Goal: Task Accomplishment & Management: Use online tool/utility

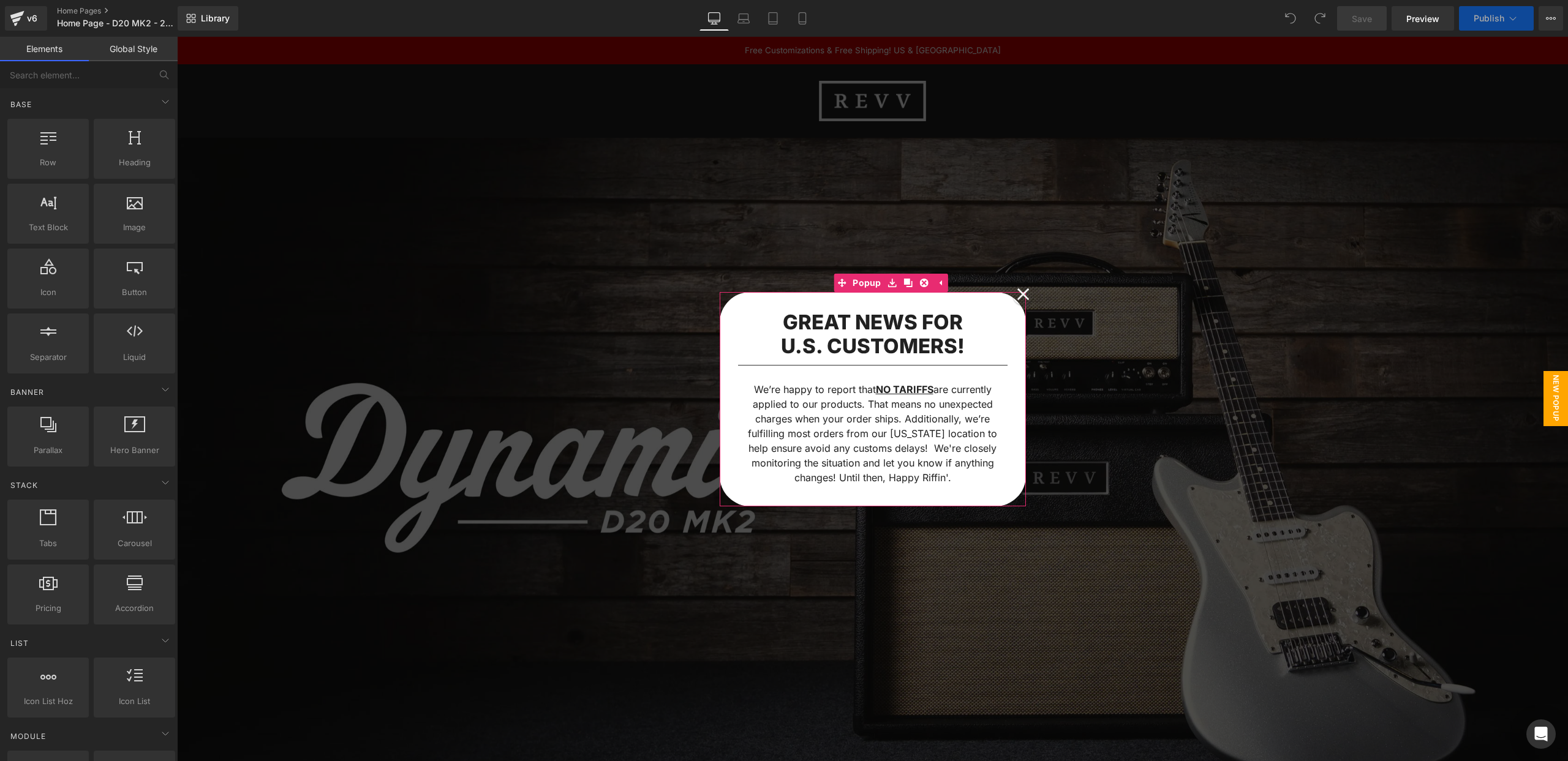
click at [1024, 292] on icon at bounding box center [1023, 294] width 12 height 12
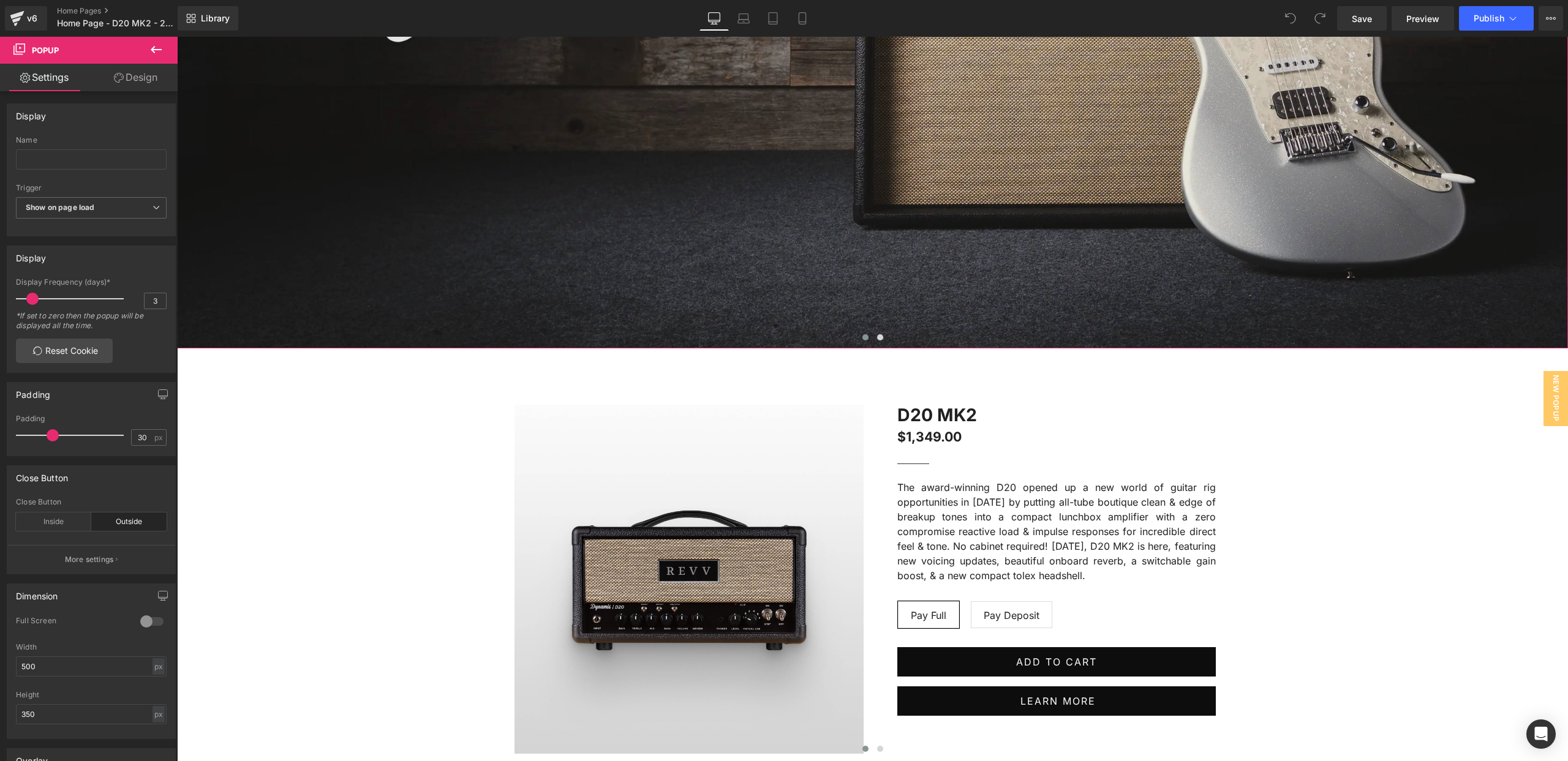
scroll to position [539, 0]
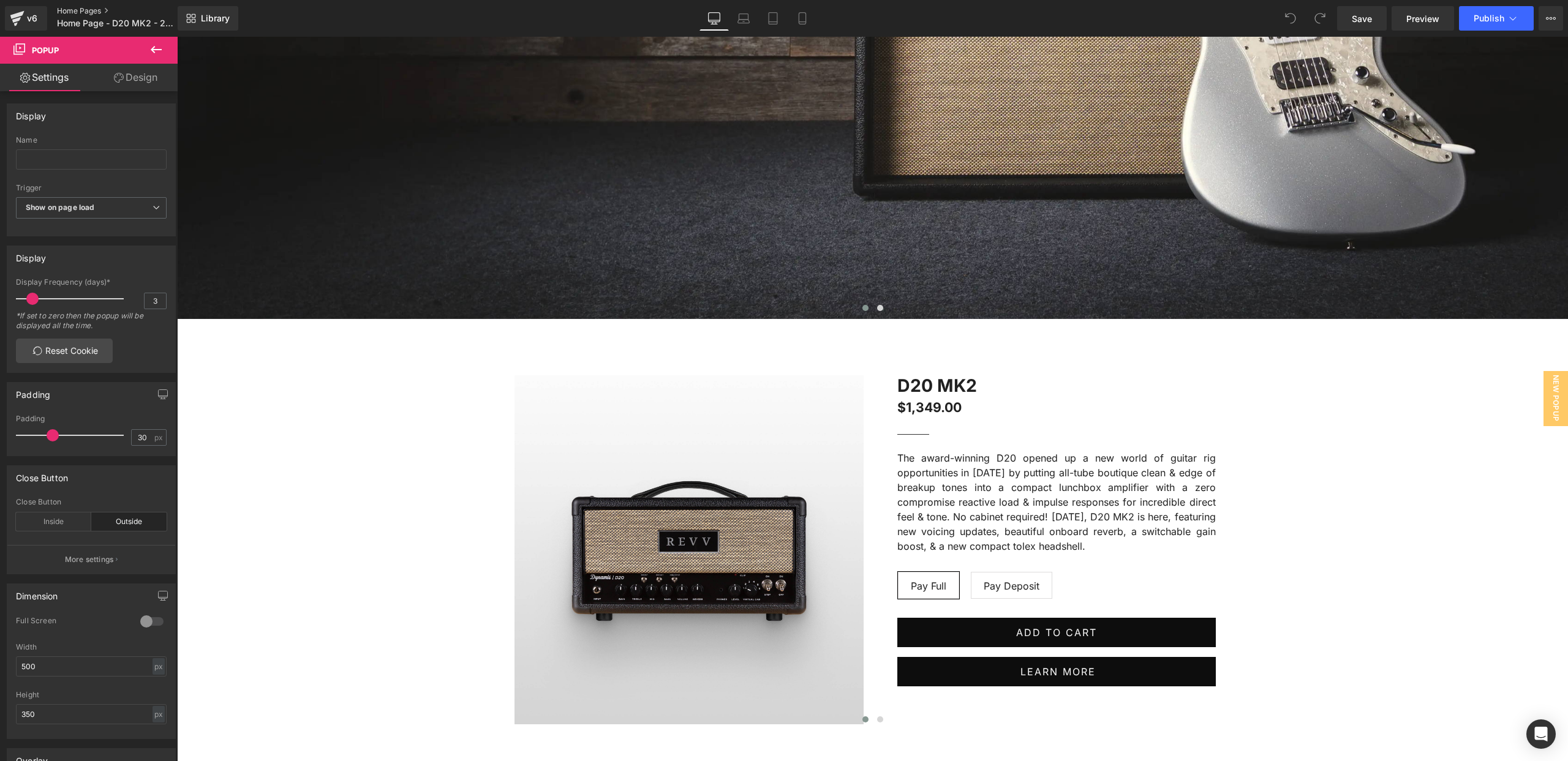
click at [73, 9] on link "Home Pages" at bounding box center [128, 11] width 141 height 10
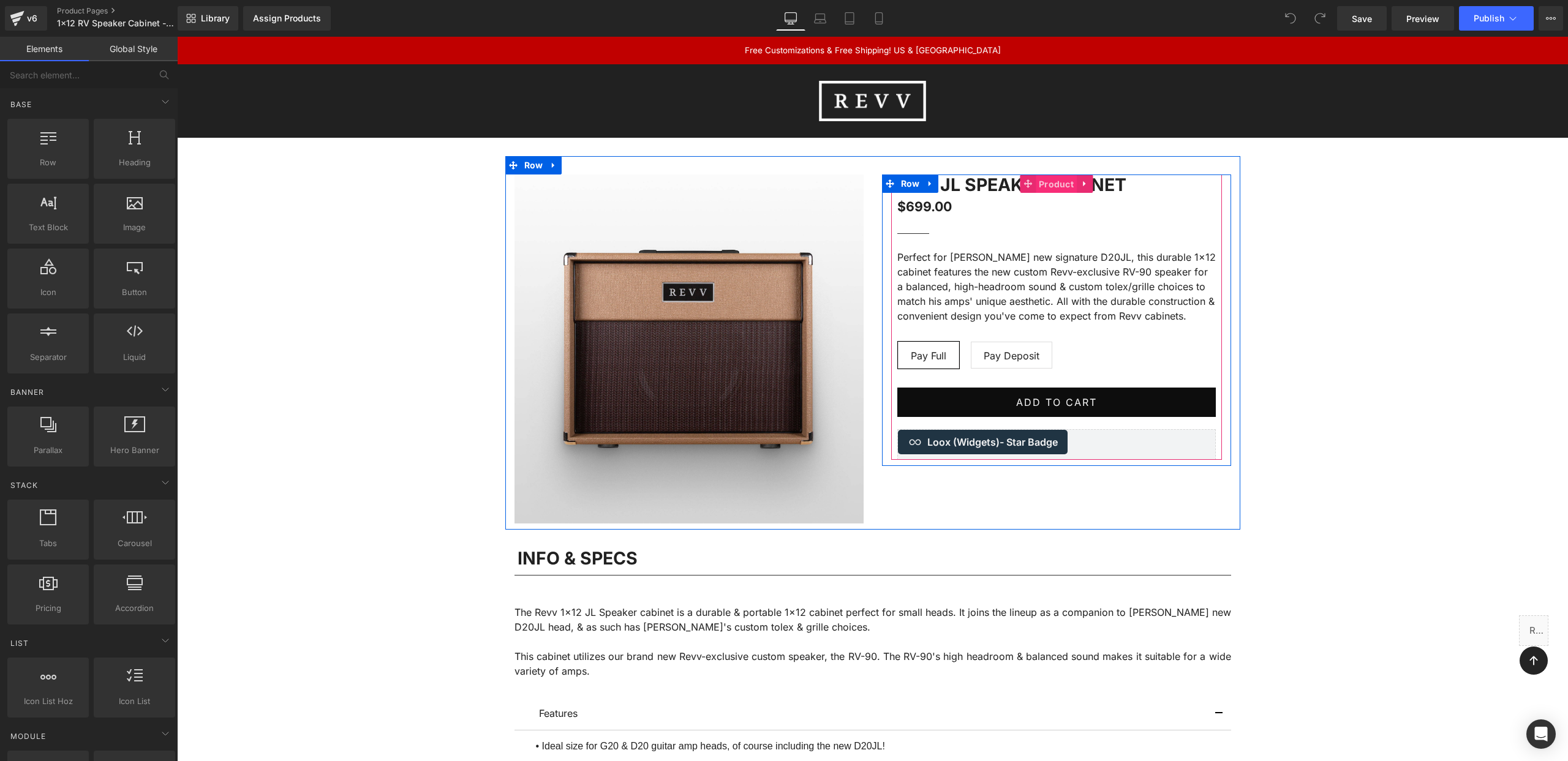
click at [1050, 184] on span "Product" at bounding box center [1056, 184] width 41 height 19
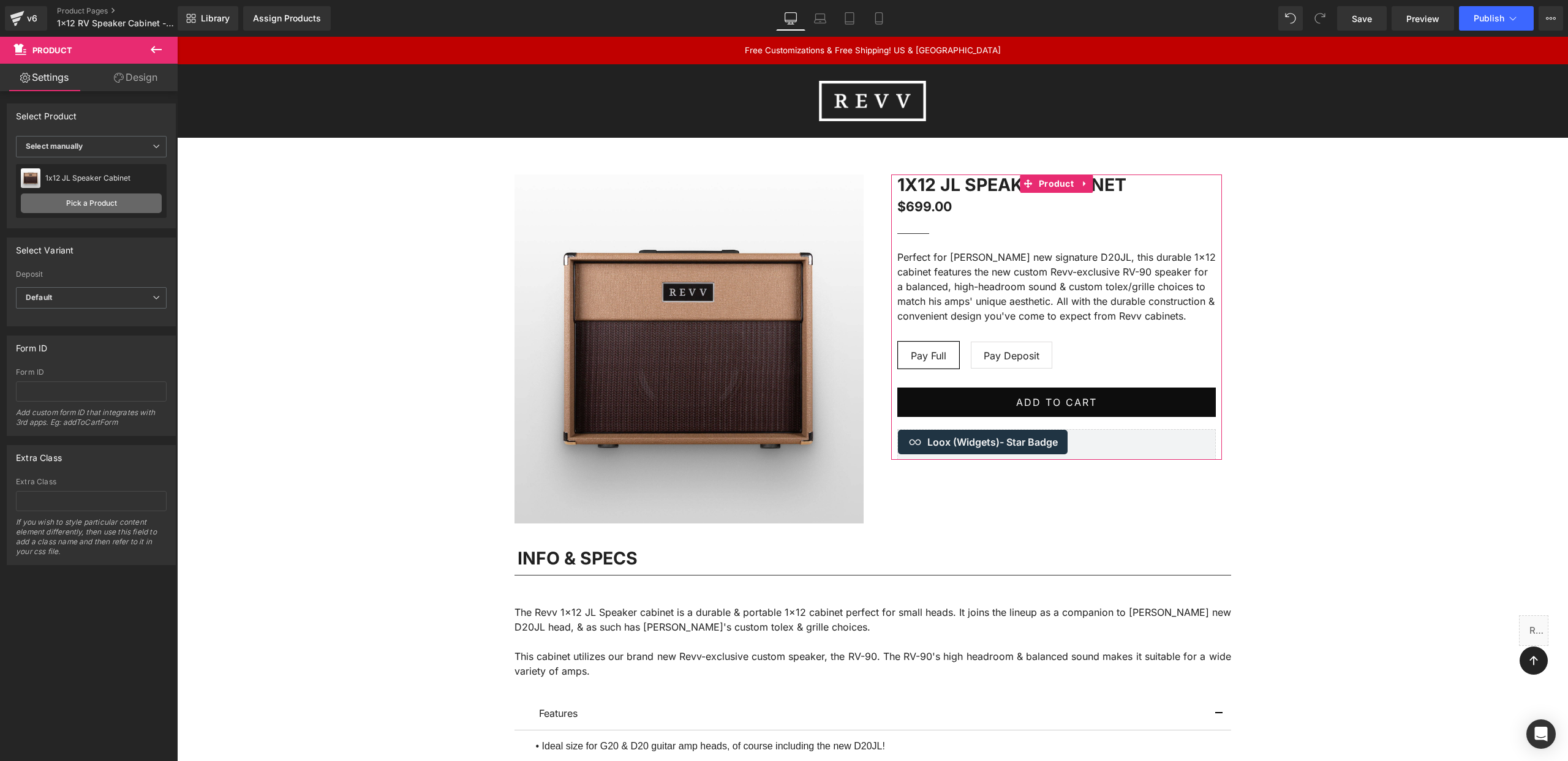
click at [80, 203] on link "Pick a Product" at bounding box center [91, 203] width 141 height 20
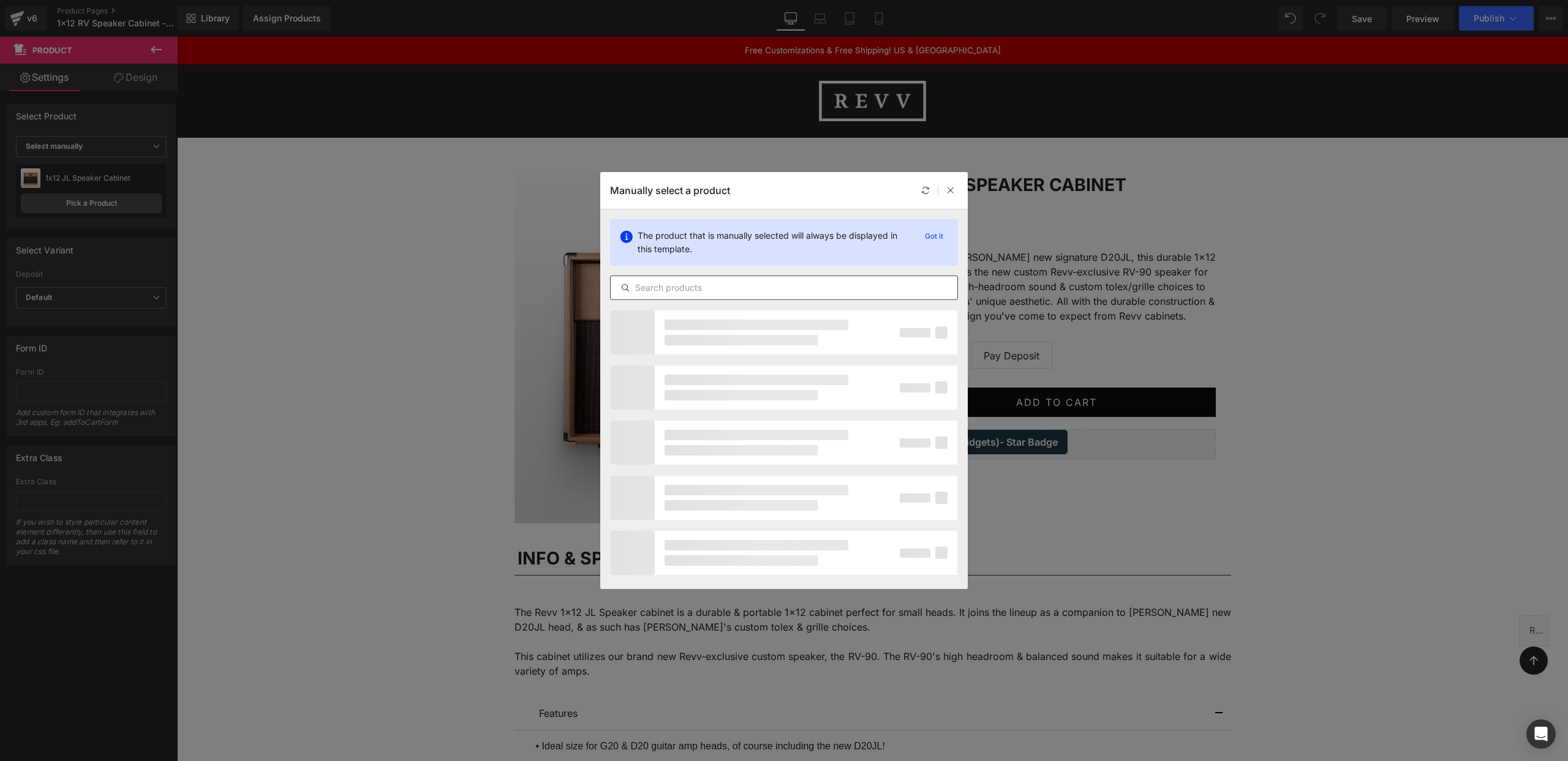
click at [686, 287] on input "text" at bounding box center [783, 287] width 346 height 15
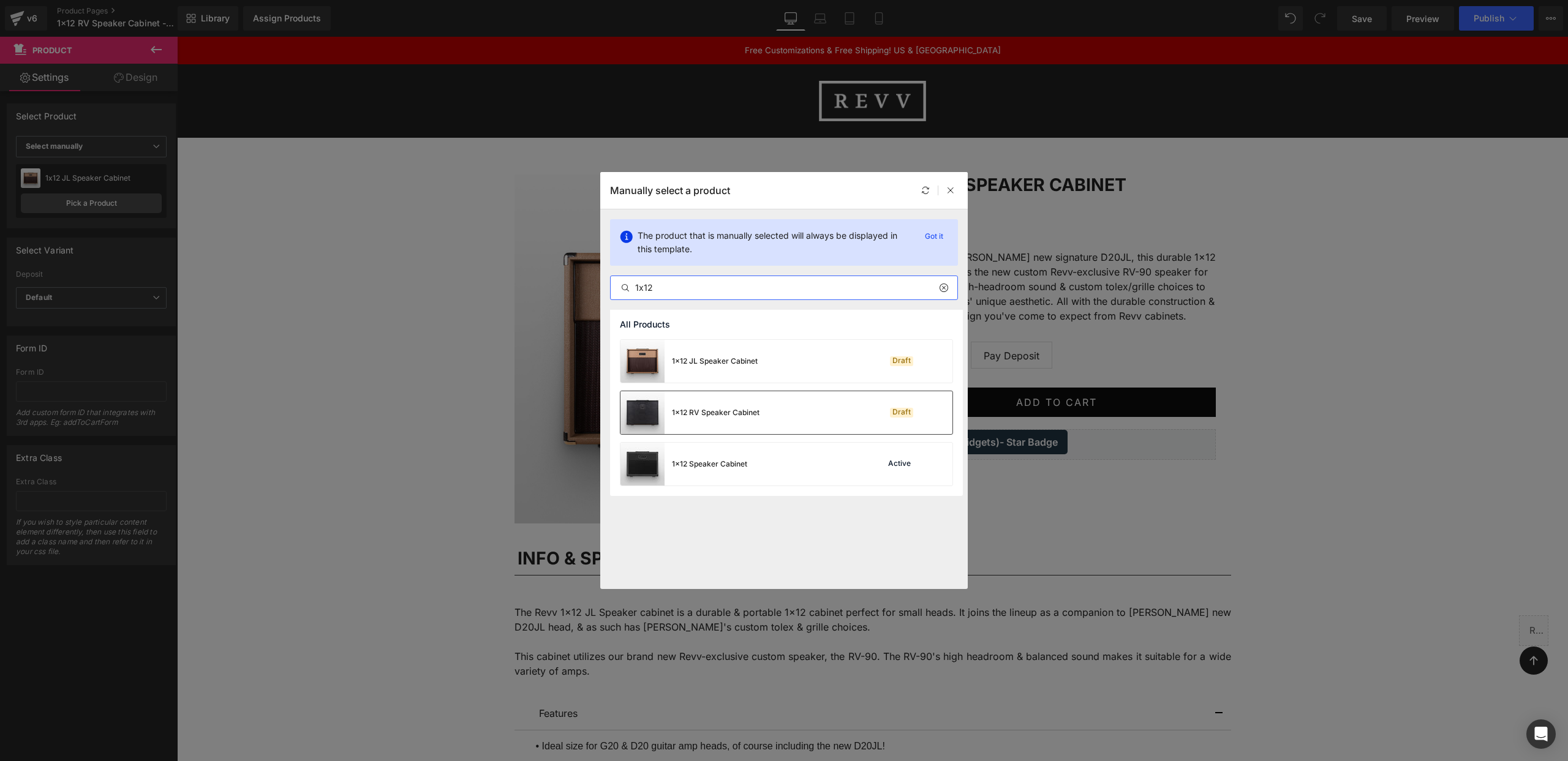
type input "1x12"
click at [679, 413] on div "1x12 RV Speaker Cabinet" at bounding box center [715, 412] width 87 height 11
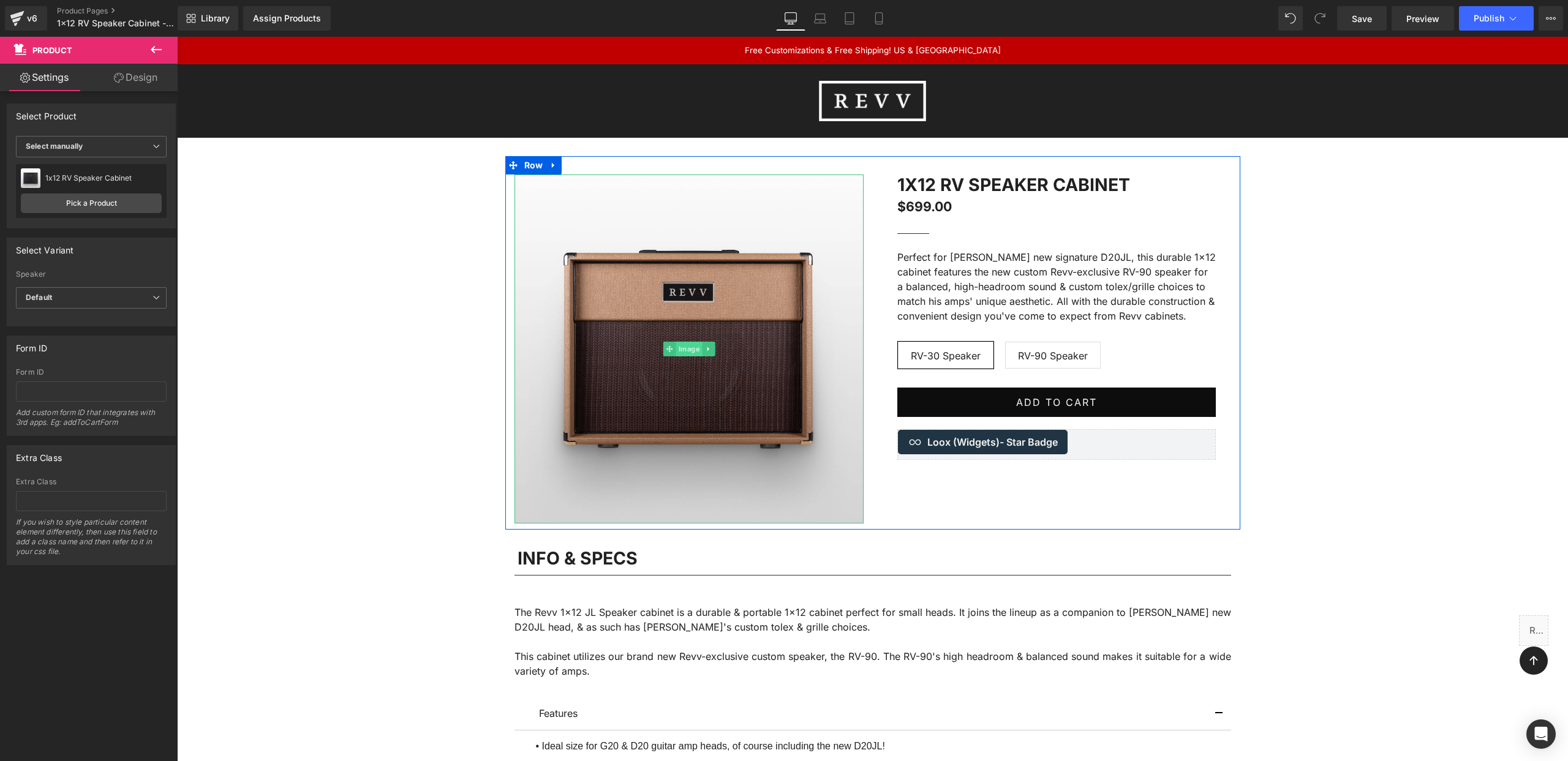
click at [688, 343] on span "Image" at bounding box center [688, 348] width 26 height 15
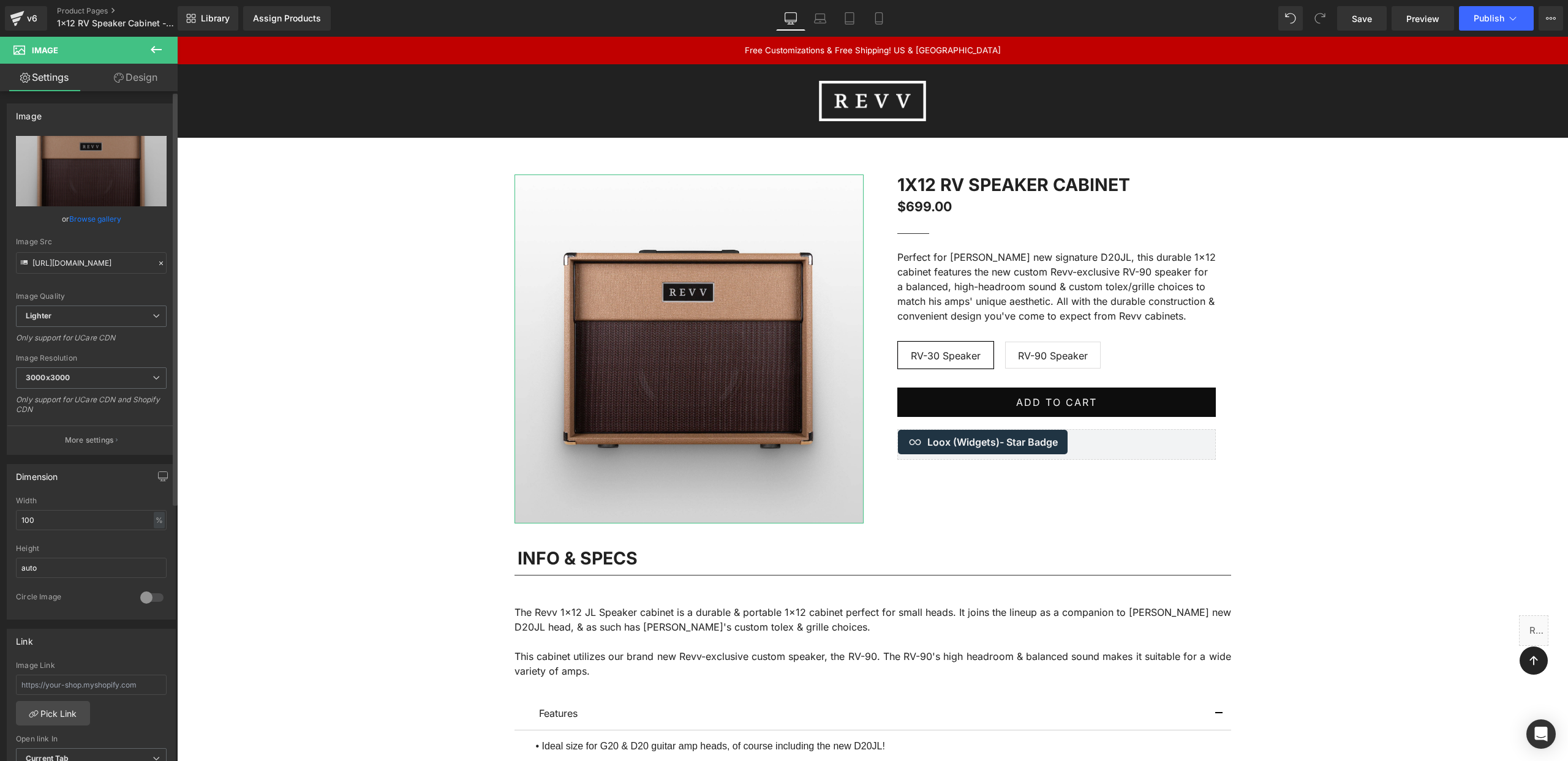
click at [79, 221] on link "Browse gallery" at bounding box center [95, 219] width 52 height 22
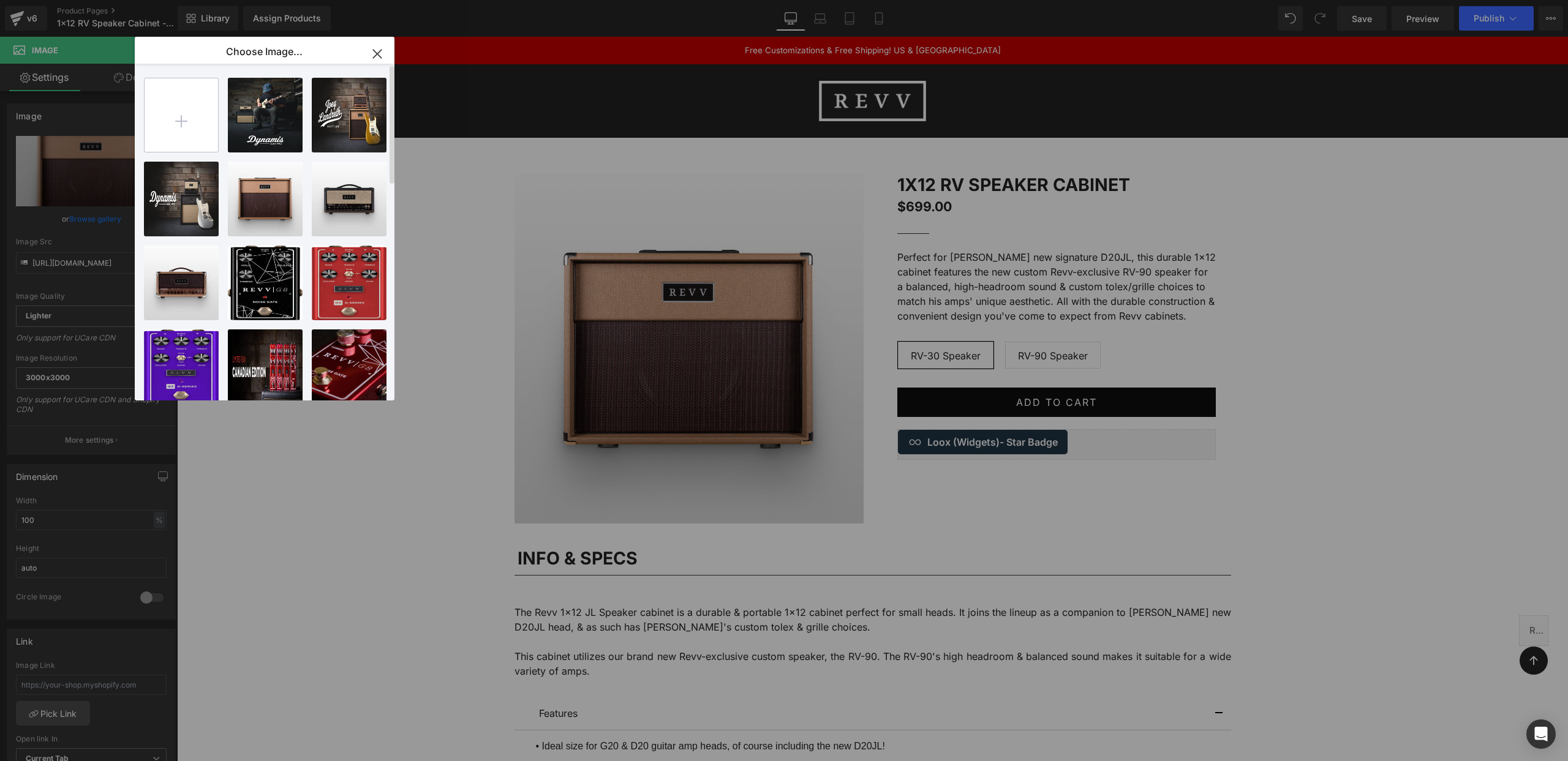
click at [182, 127] on input "file" at bounding box center [181, 115] width 74 height 74
type input "C:\fakepath\Revv - 1x12Front.webp"
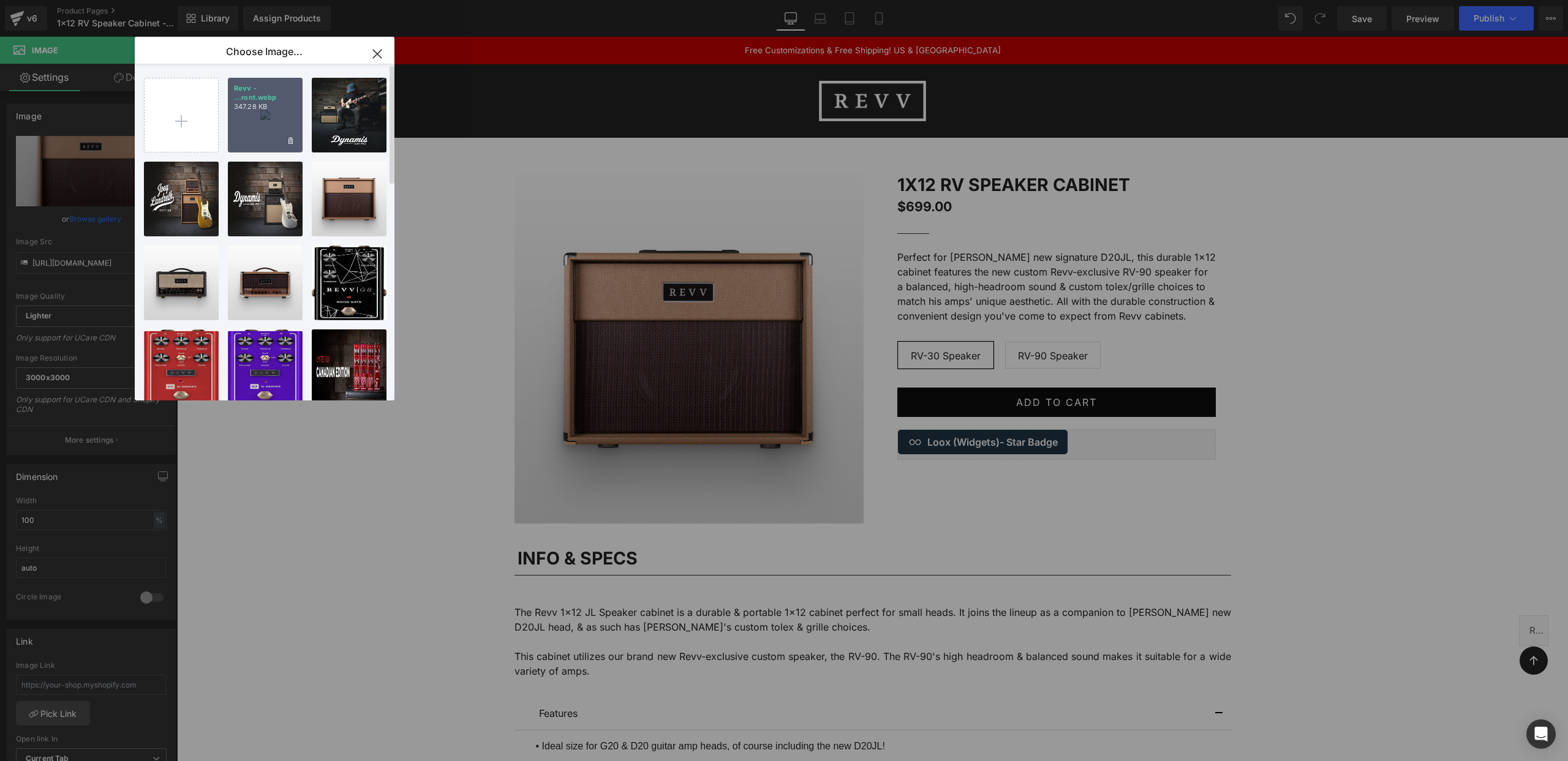
click at [279, 125] on div "Revv - ...ront.webp 347.28 KB" at bounding box center [265, 115] width 75 height 75
type input "[URL][DOMAIN_NAME]"
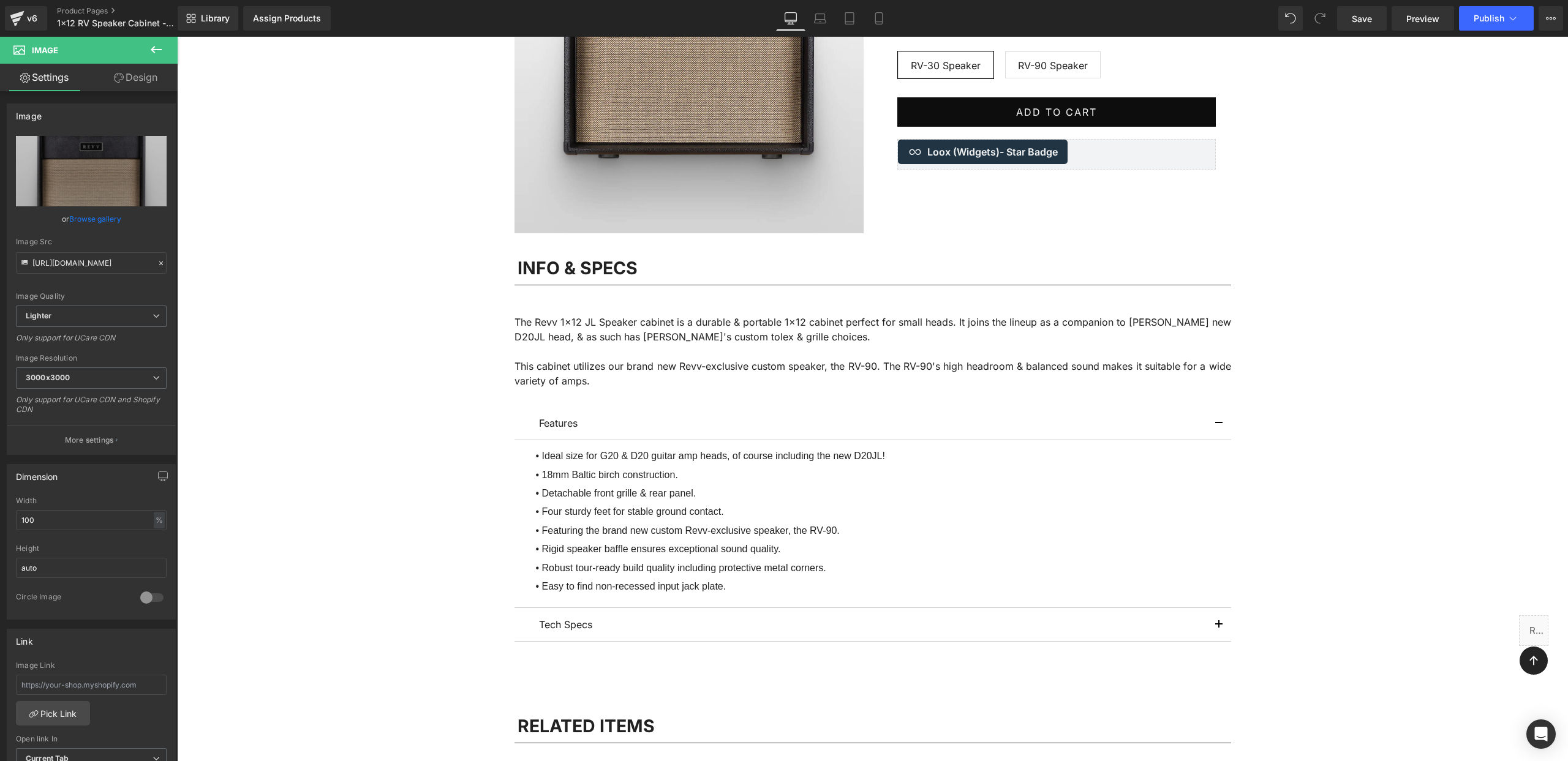
scroll to position [294, 0]
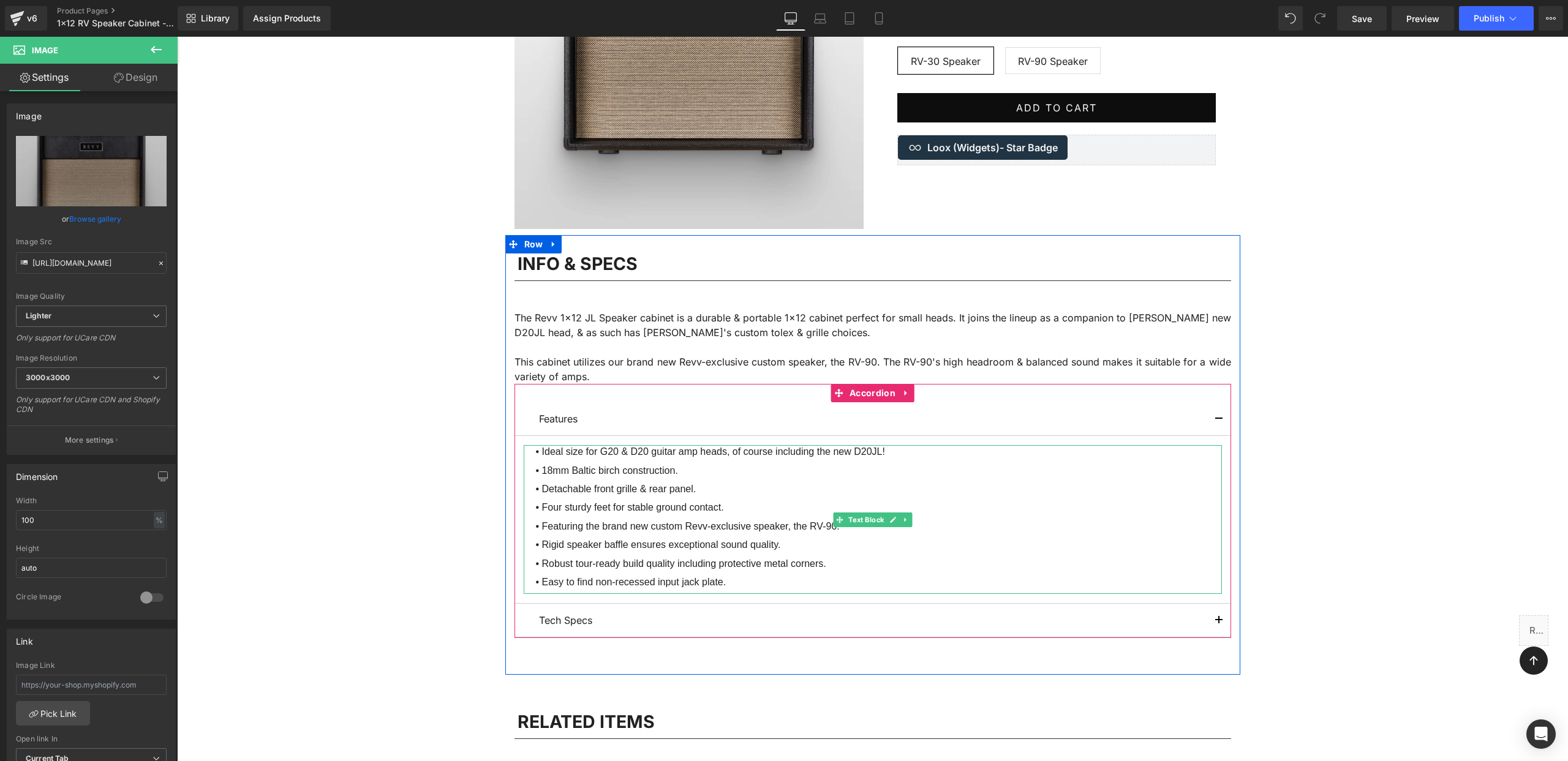
click at [871, 451] on li "• Ideal size for G20 & D20 guitar amp heads, of course including the new D20JL!" at bounding box center [873, 454] width 699 height 19
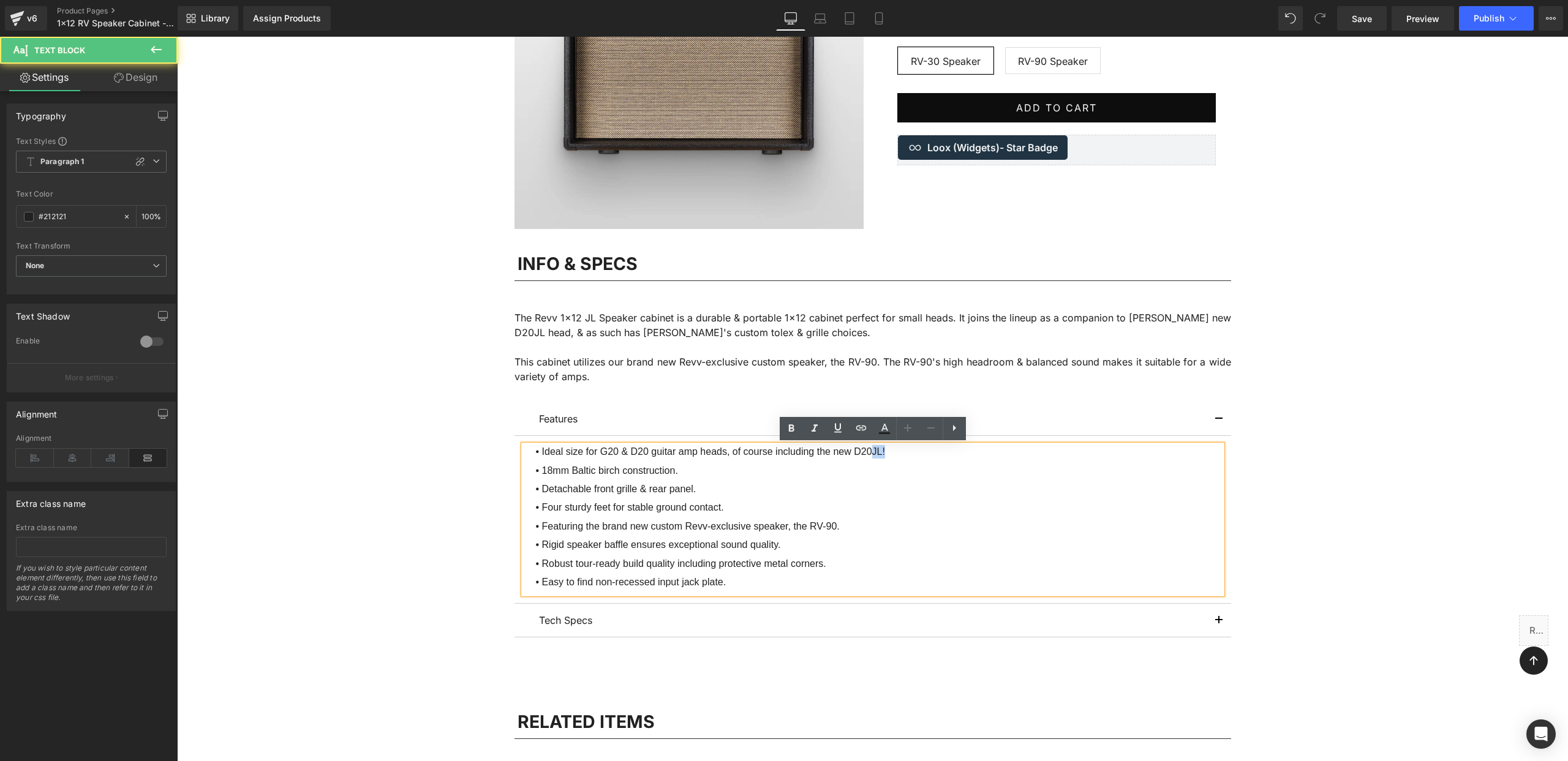
drag, startPoint x: 872, startPoint y: 452, endPoint x: 887, endPoint y: 451, distance: 15.0
click at [887, 451] on li "• Ideal size for G20 & D20 guitar amp heads, of course including the new D20JL!" at bounding box center [873, 454] width 699 height 19
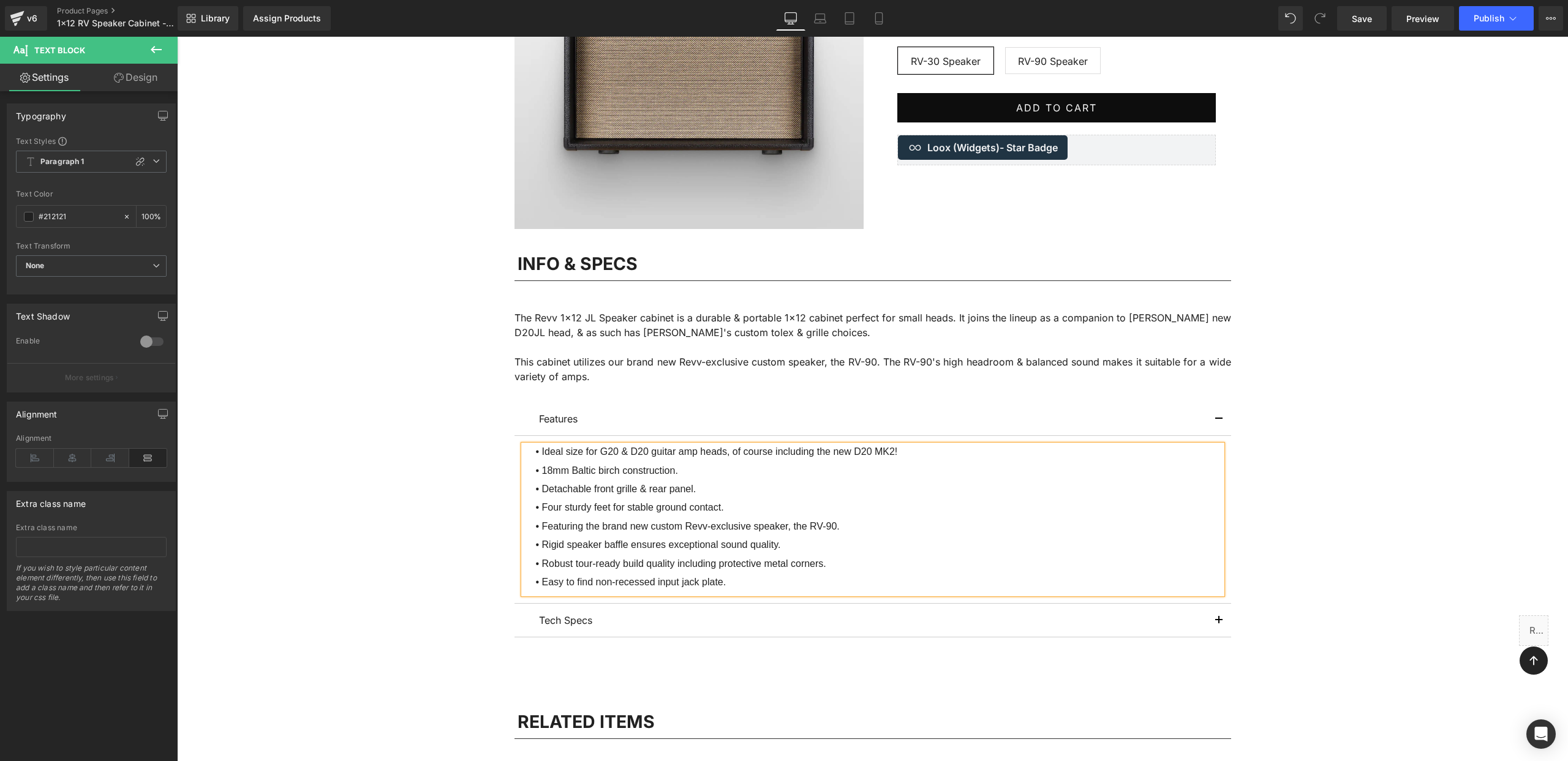
click at [784, 484] on li "• Detachable front grille & rear panel." at bounding box center [873, 491] width 699 height 19
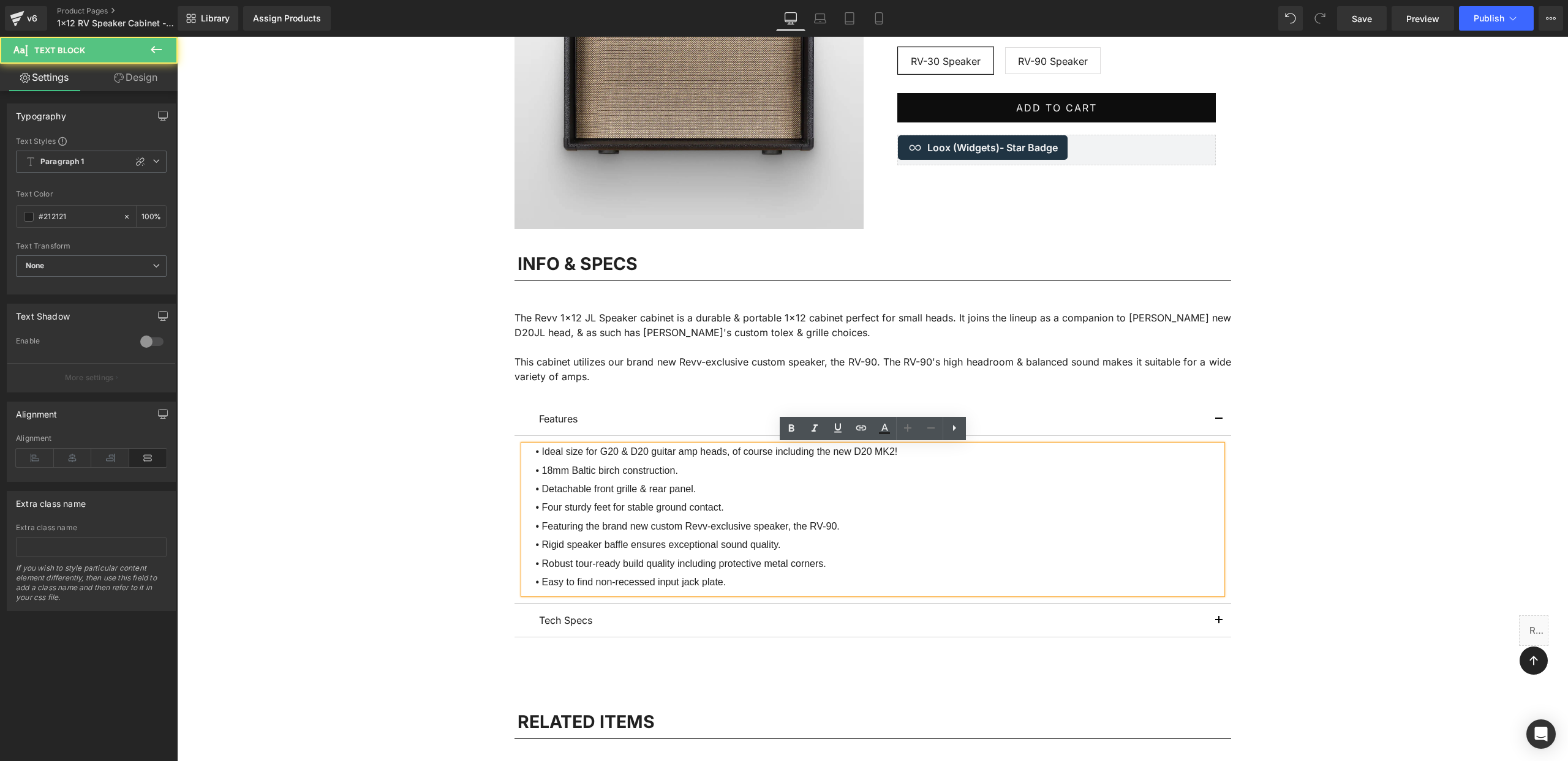
scroll to position [295, 0]
click at [742, 478] on li "• 18mm Baltic birch construction." at bounding box center [873, 472] width 699 height 19
click at [729, 451] on li "• Ideal size for G20 & D20 guitar amp heads, of course including the new D20 MK…" at bounding box center [873, 453] width 699 height 19
drag, startPoint x: 727, startPoint y: 451, endPoint x: 907, endPoint y: 452, distance: 180.0
click at [907, 452] on li "• Ideal size for G20 & D20 guitar amp heads, of course including the new D20 MK…" at bounding box center [873, 453] width 699 height 19
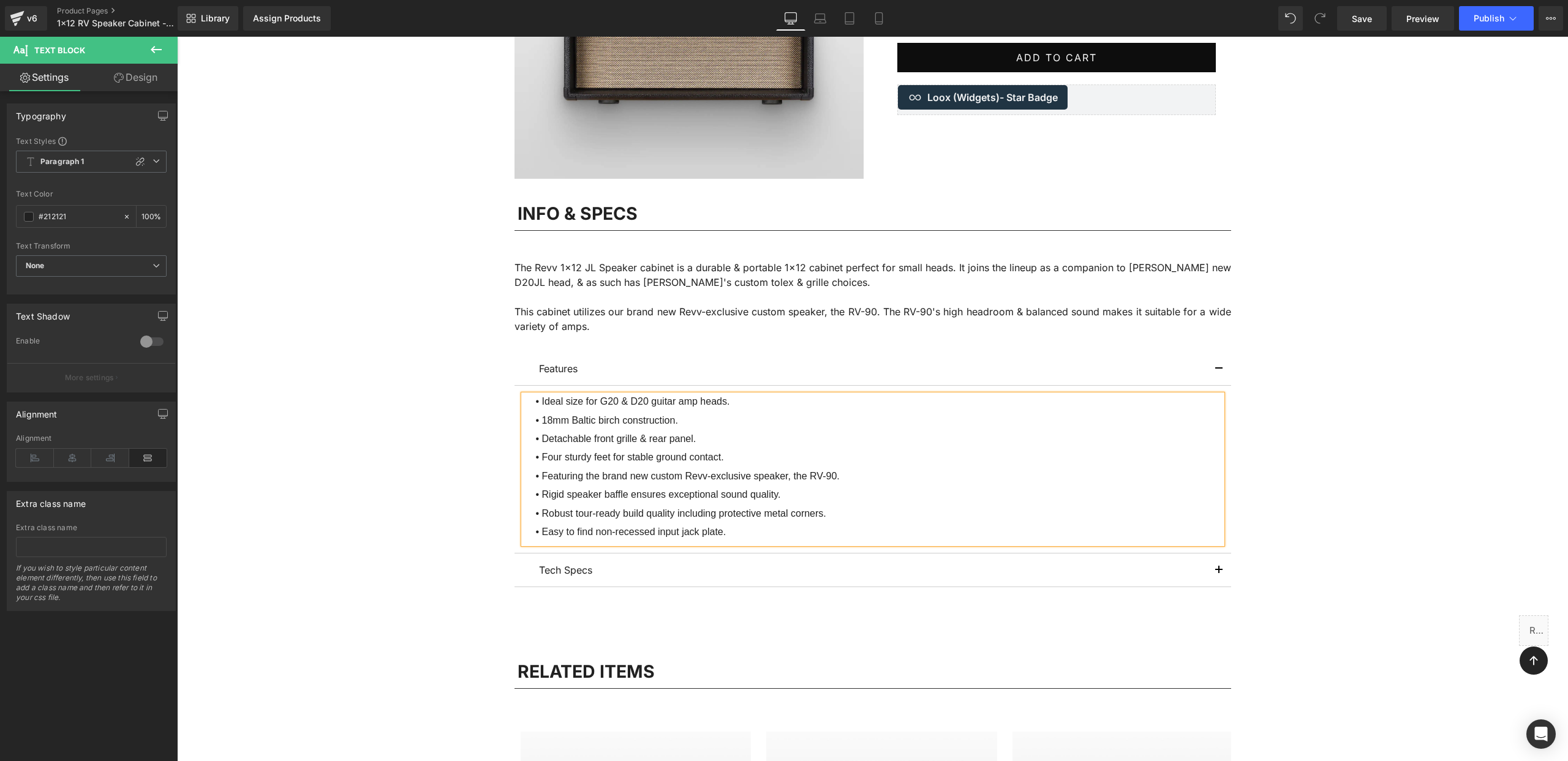
scroll to position [348, 0]
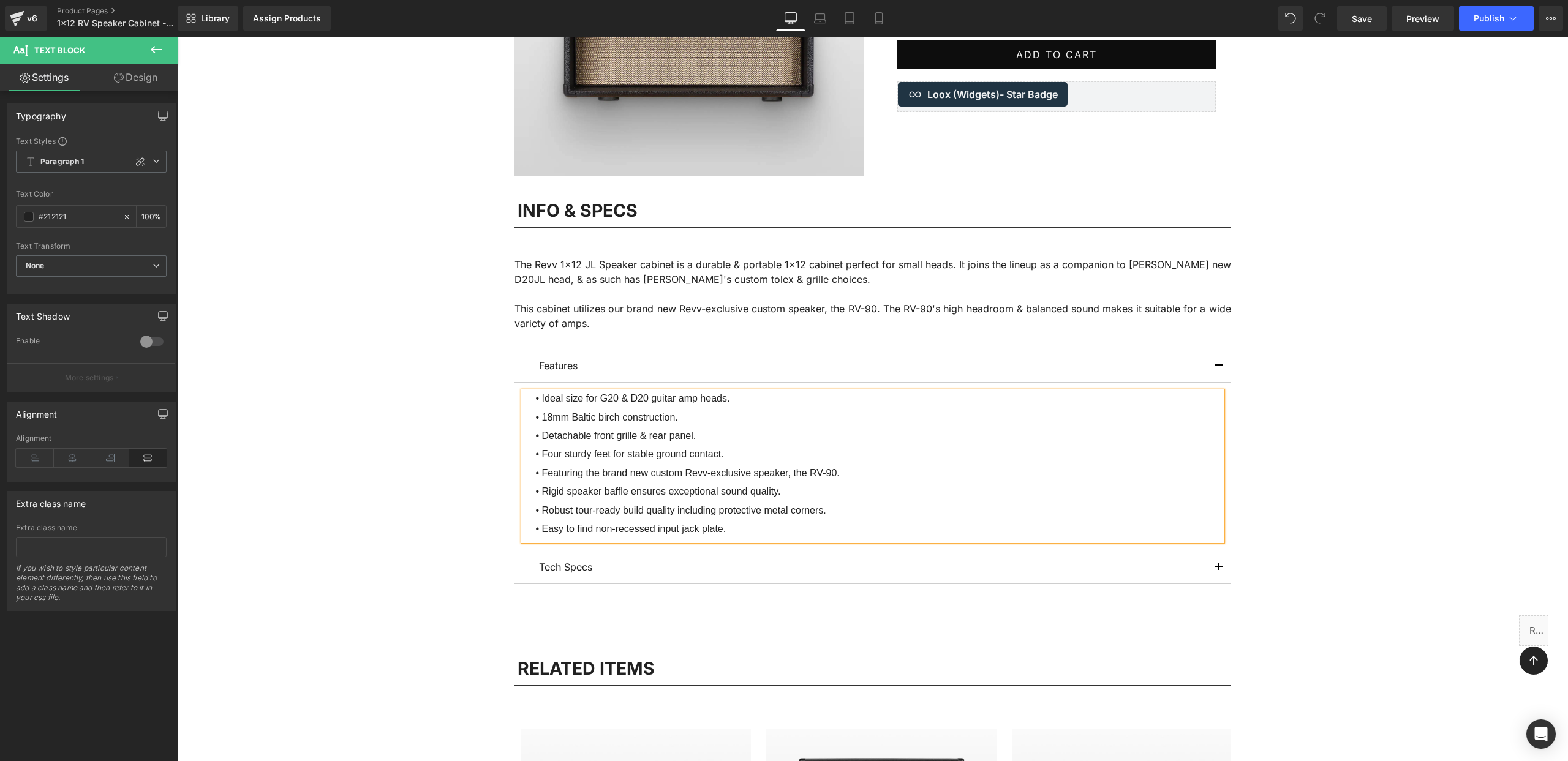
click at [678, 492] on li "• Rigid speaker baffle ensures exceptional sound quality." at bounding box center [873, 493] width 699 height 19
drag, startPoint x: 542, startPoint y: 473, endPoint x: 679, endPoint y: 475, distance: 137.0
click at [679, 475] on li "• Featuring the brand new custom Revv-exclusive speaker, the RV-90." at bounding box center [873, 476] width 699 height 19
click at [791, 473] on li "• Choice between the Revv-exclusive speaker, the RV-90." at bounding box center [873, 476] width 699 height 19
drag, startPoint x: 732, startPoint y: 474, endPoint x: 758, endPoint y: 475, distance: 26.0
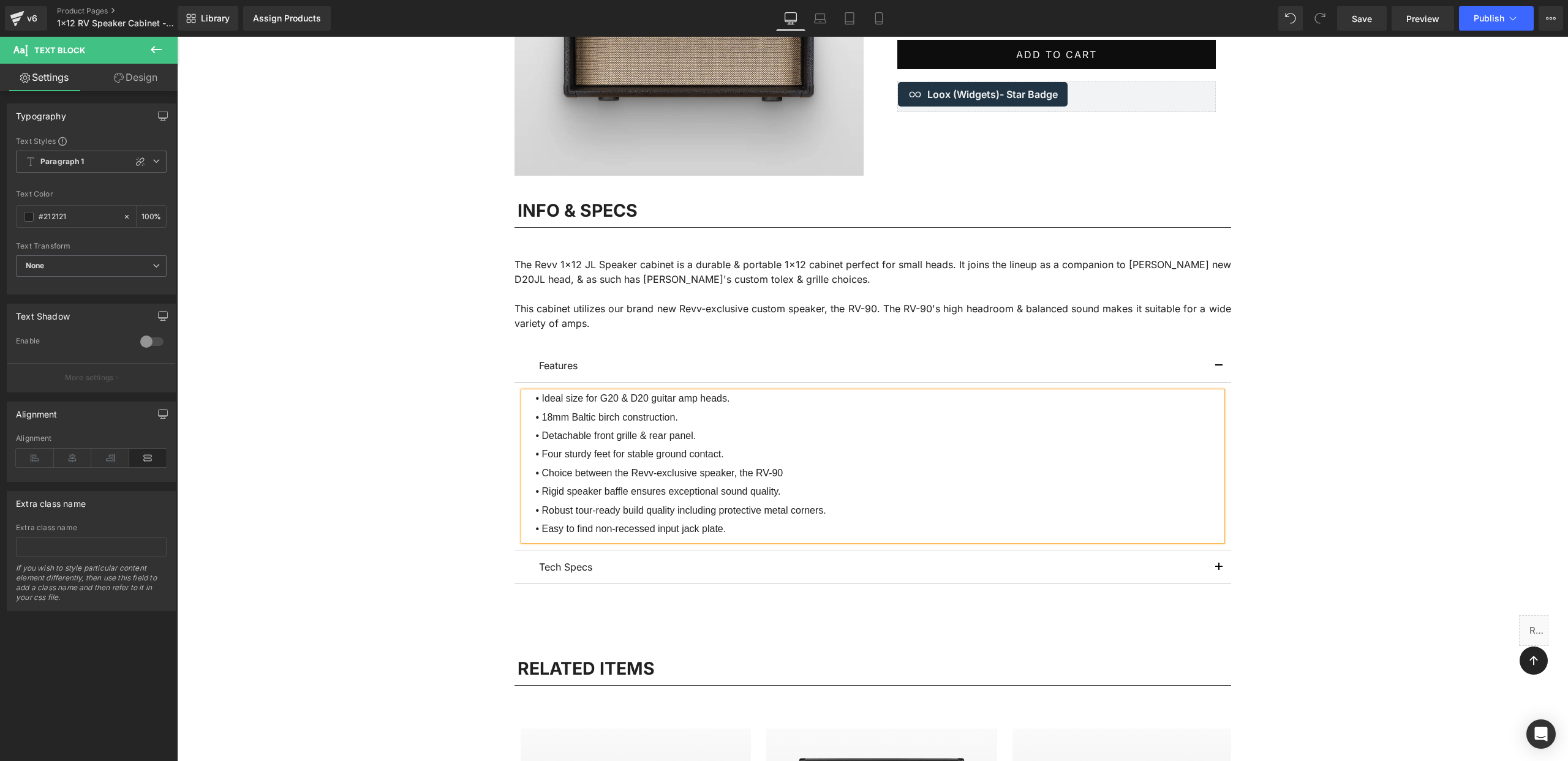
click at [732, 474] on li "• Choice between the Revv-exclusive speaker, the RV-90" at bounding box center [873, 476] width 699 height 19
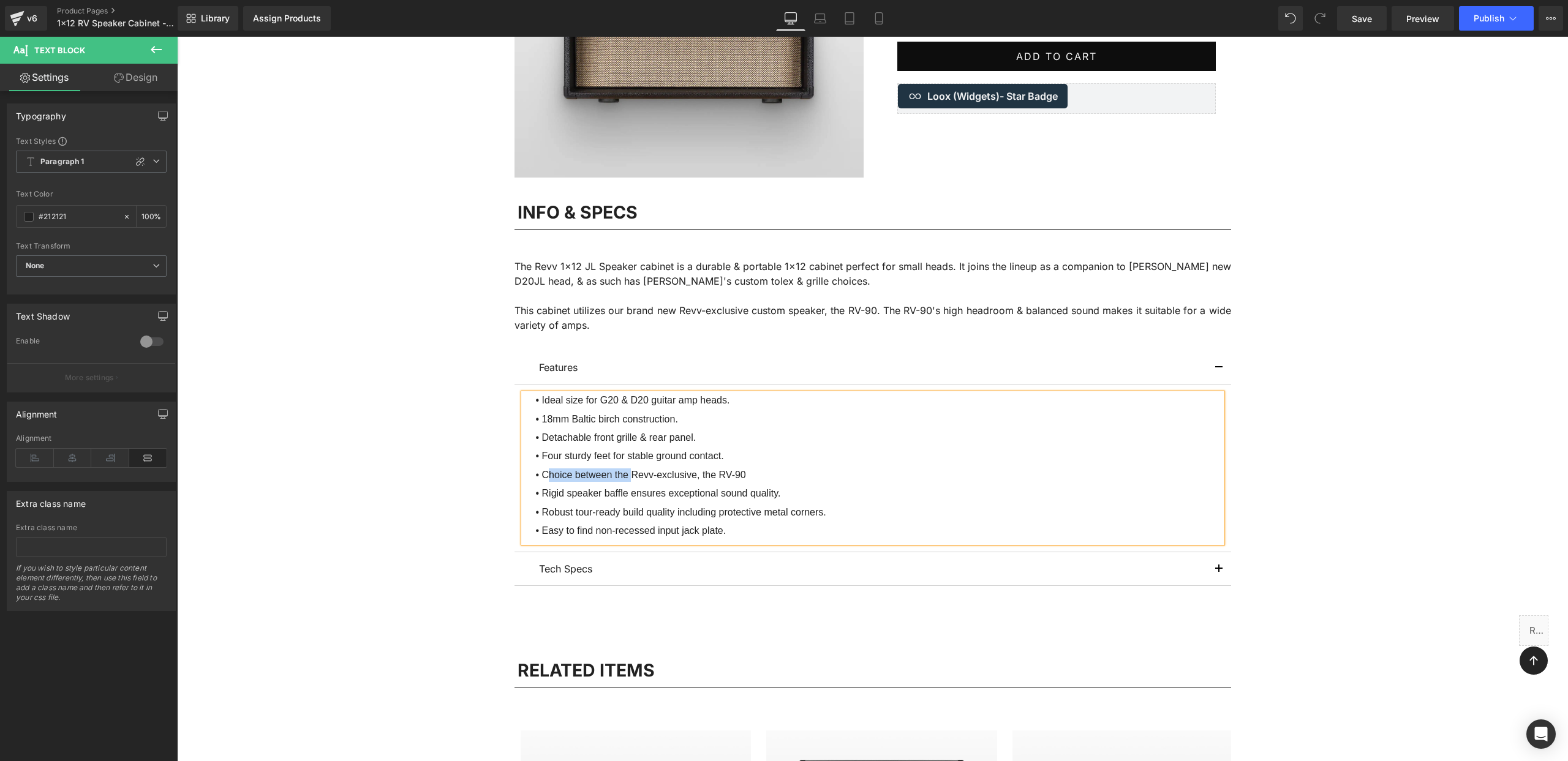
scroll to position [345, 0]
drag, startPoint x: 633, startPoint y: 474, endPoint x: 544, endPoint y: 473, distance: 89.0
click at [544, 473] on li "• Choice between the Revv-exclusive, the RV-90" at bounding box center [873, 478] width 699 height 19
click at [702, 476] on li "• Either a Revv-exclusive, the RV-90" at bounding box center [873, 477] width 699 height 19
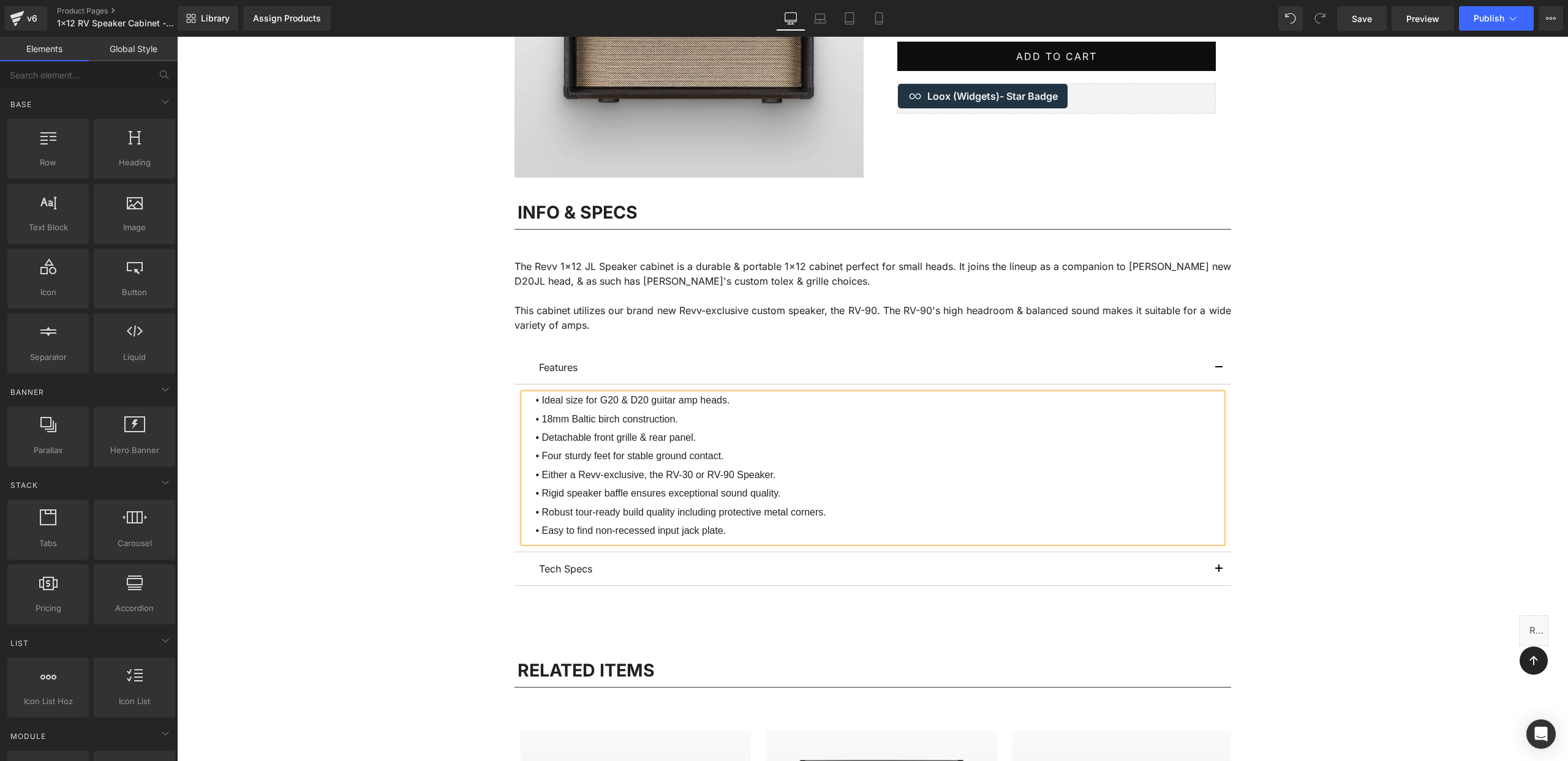
click at [1341, 393] on div "Image 1x12 RV Speaker Cabinet (P) Title $699.00 $699.00 (P) Price Separator Per…" at bounding box center [871, 578] width 1390 height 1534
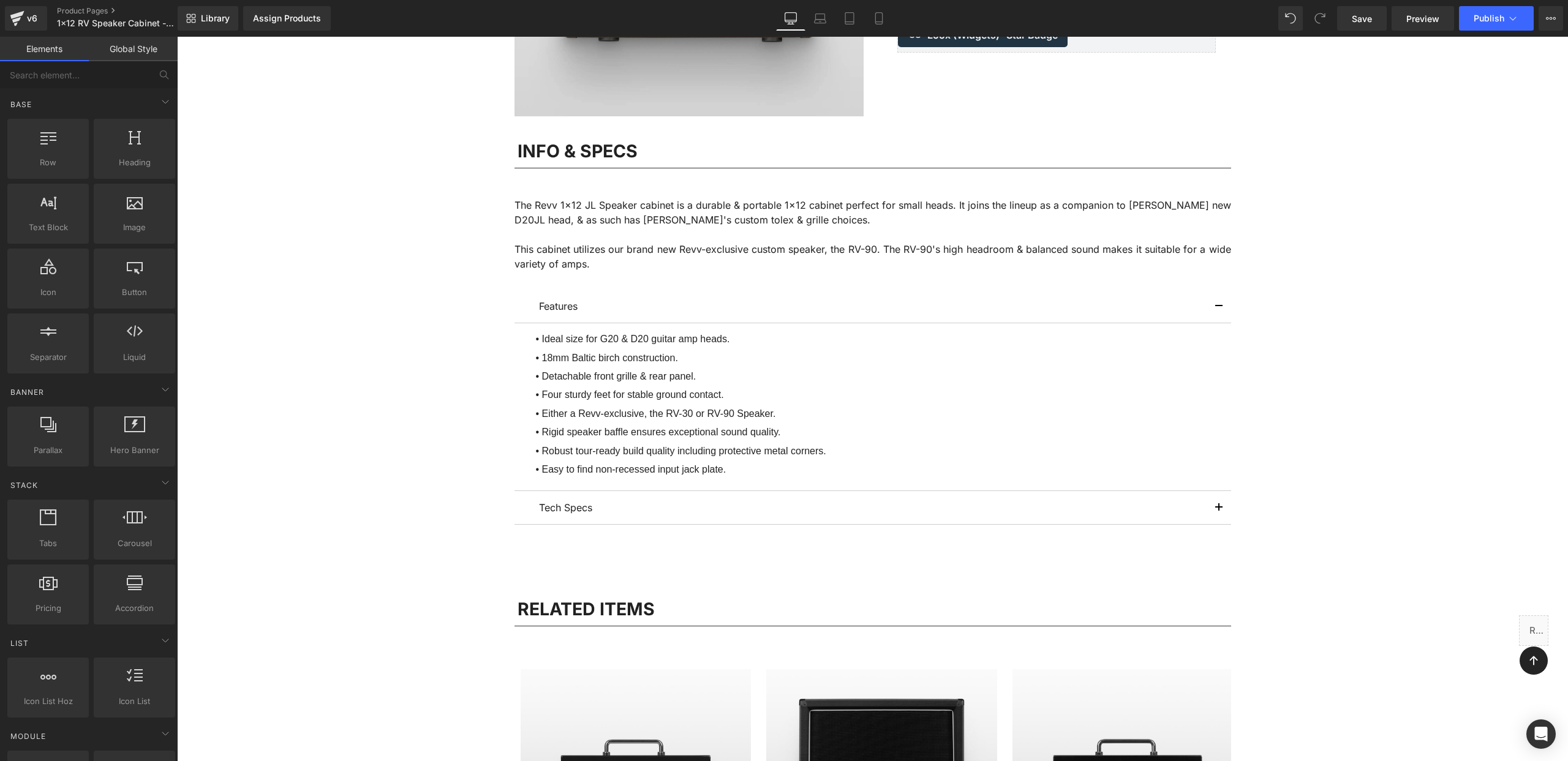
scroll to position [417, 0]
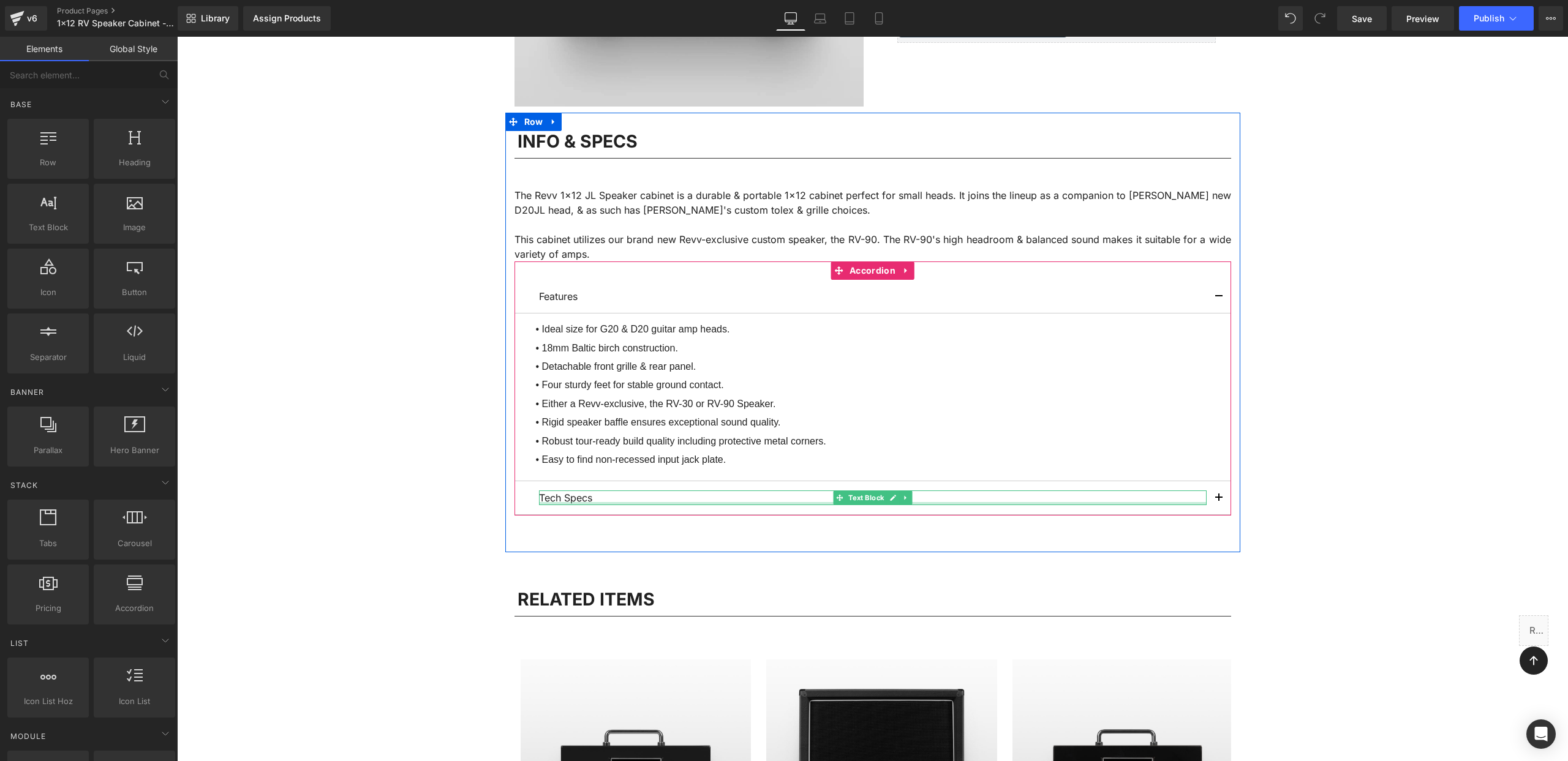
click at [1122, 503] on div "Tech Specs Text Block" at bounding box center [872, 497] width 667 height 15
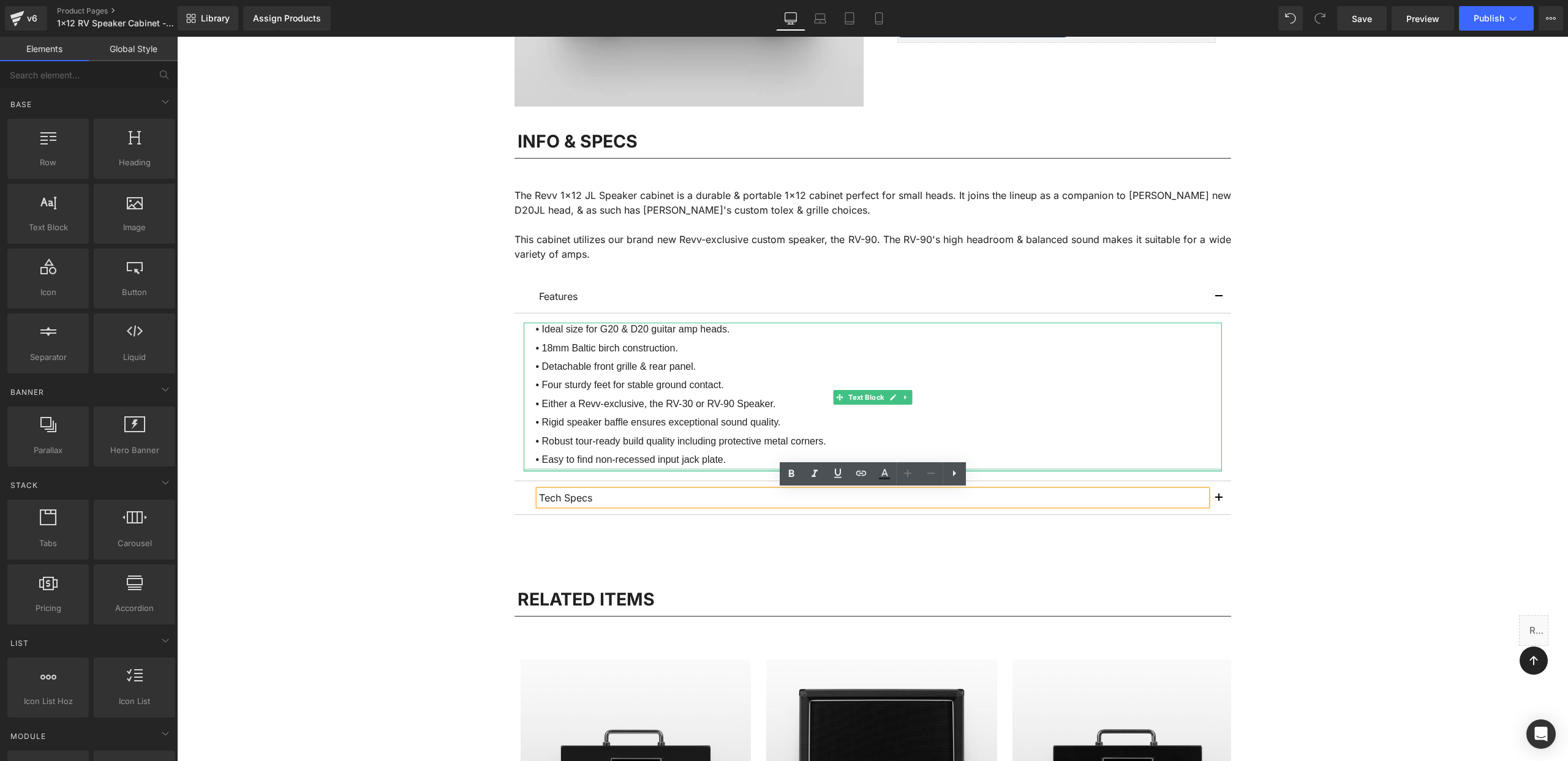
click at [434, 473] on div "Image 1x12 RV Speaker Cabinet (P) Title $699.00 $699.00 (P) Price Separator Per…" at bounding box center [871, 506] width 1390 height 1534
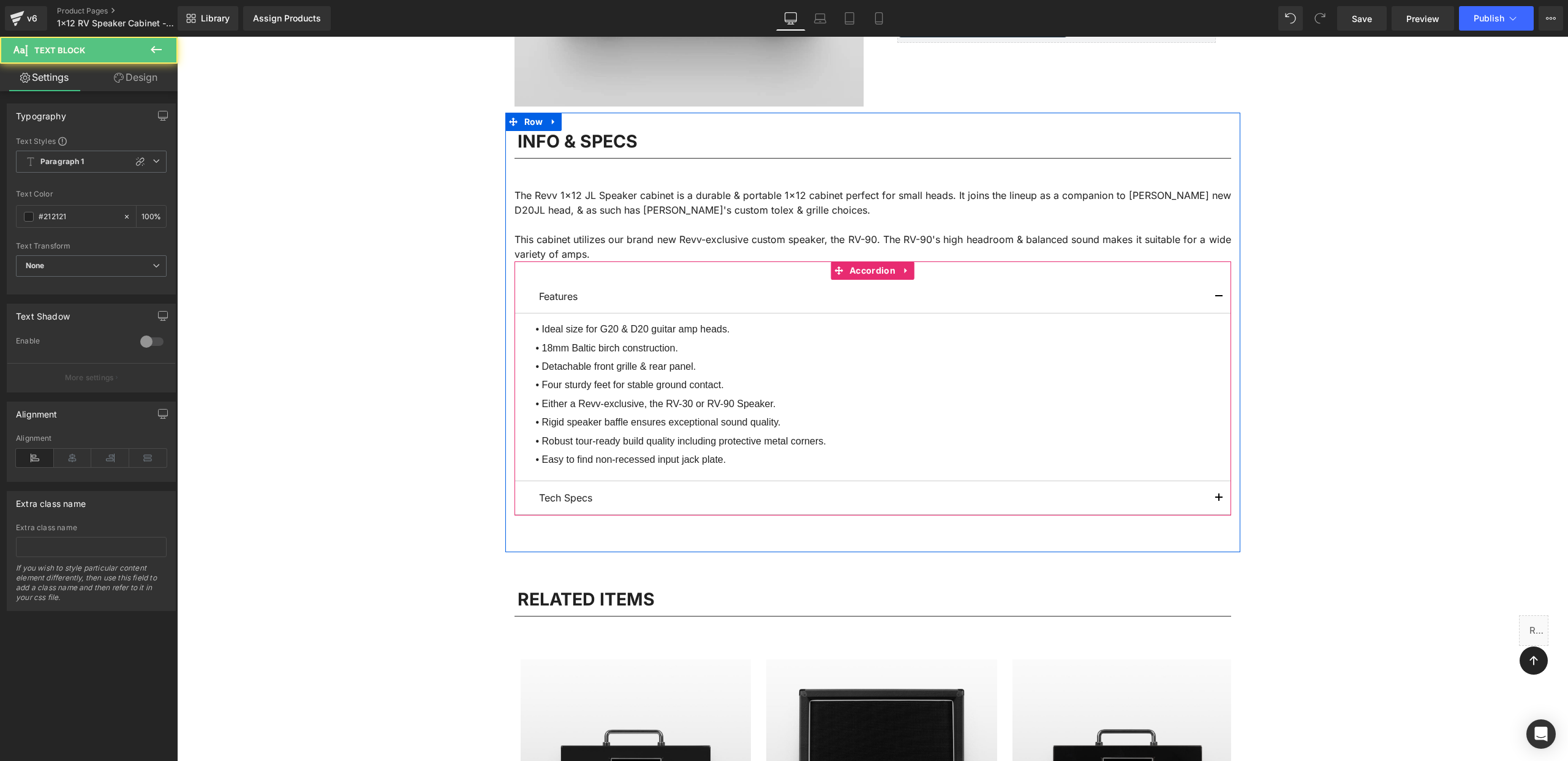
click at [576, 504] on p "Tech Specs" at bounding box center [872, 497] width 667 height 15
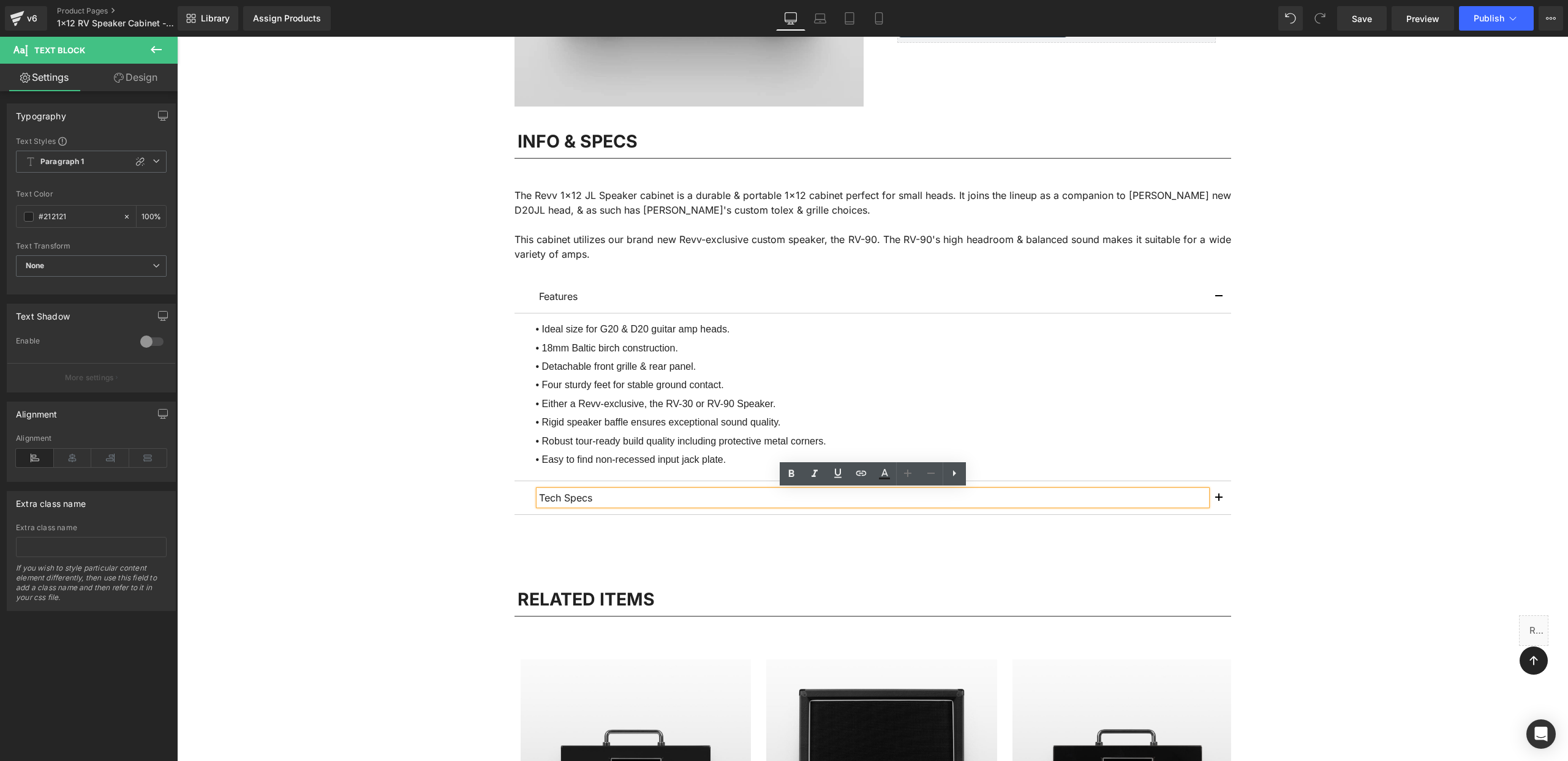
click at [1264, 492] on div "Image 1x12 RV Speaker Cabinet (P) Title $699.00 $699.00 (P) Price Separator Per…" at bounding box center [871, 506] width 1390 height 1534
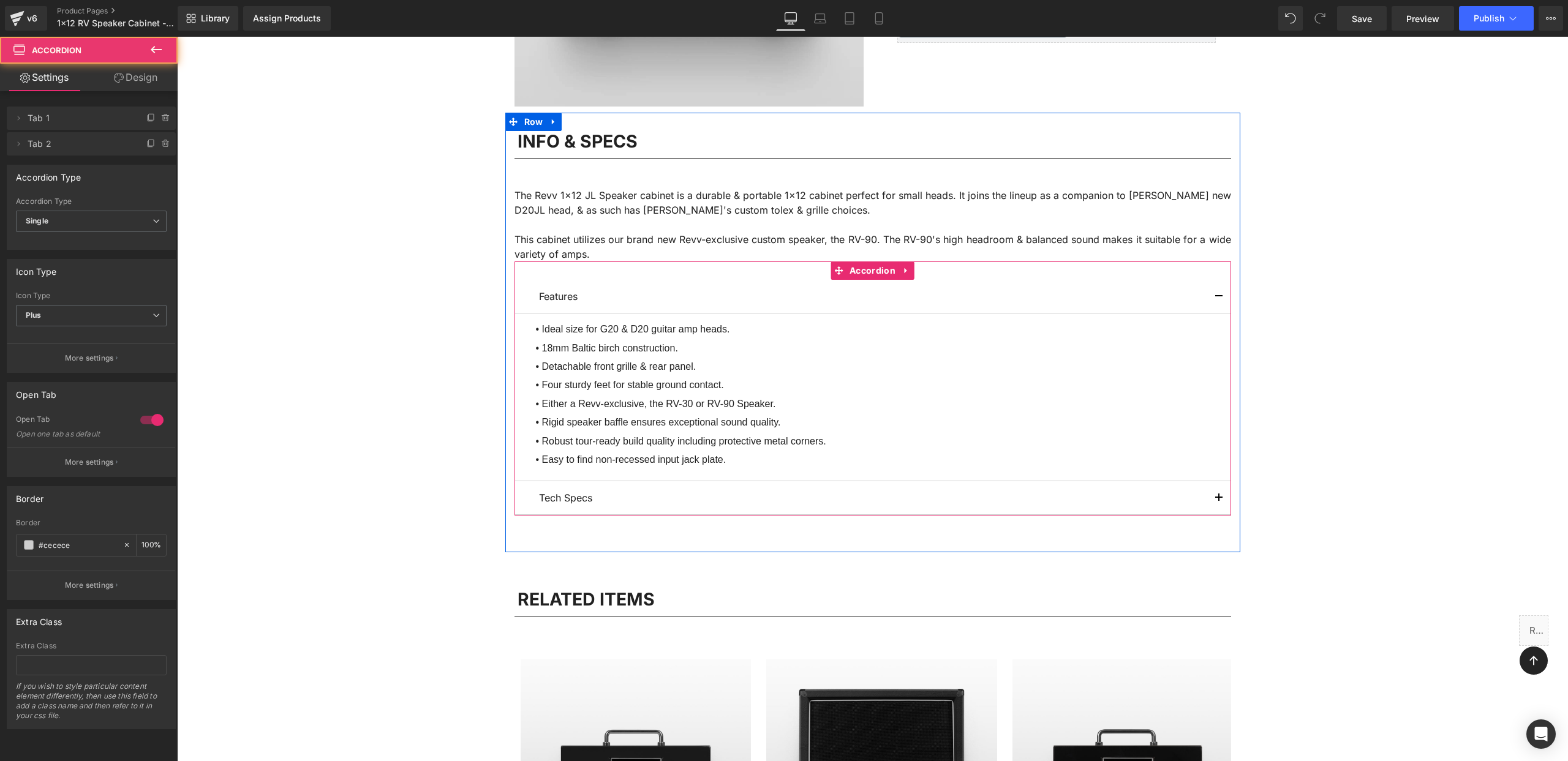
click at [1223, 497] on button "button" at bounding box center [1219, 498] width 25 height 33
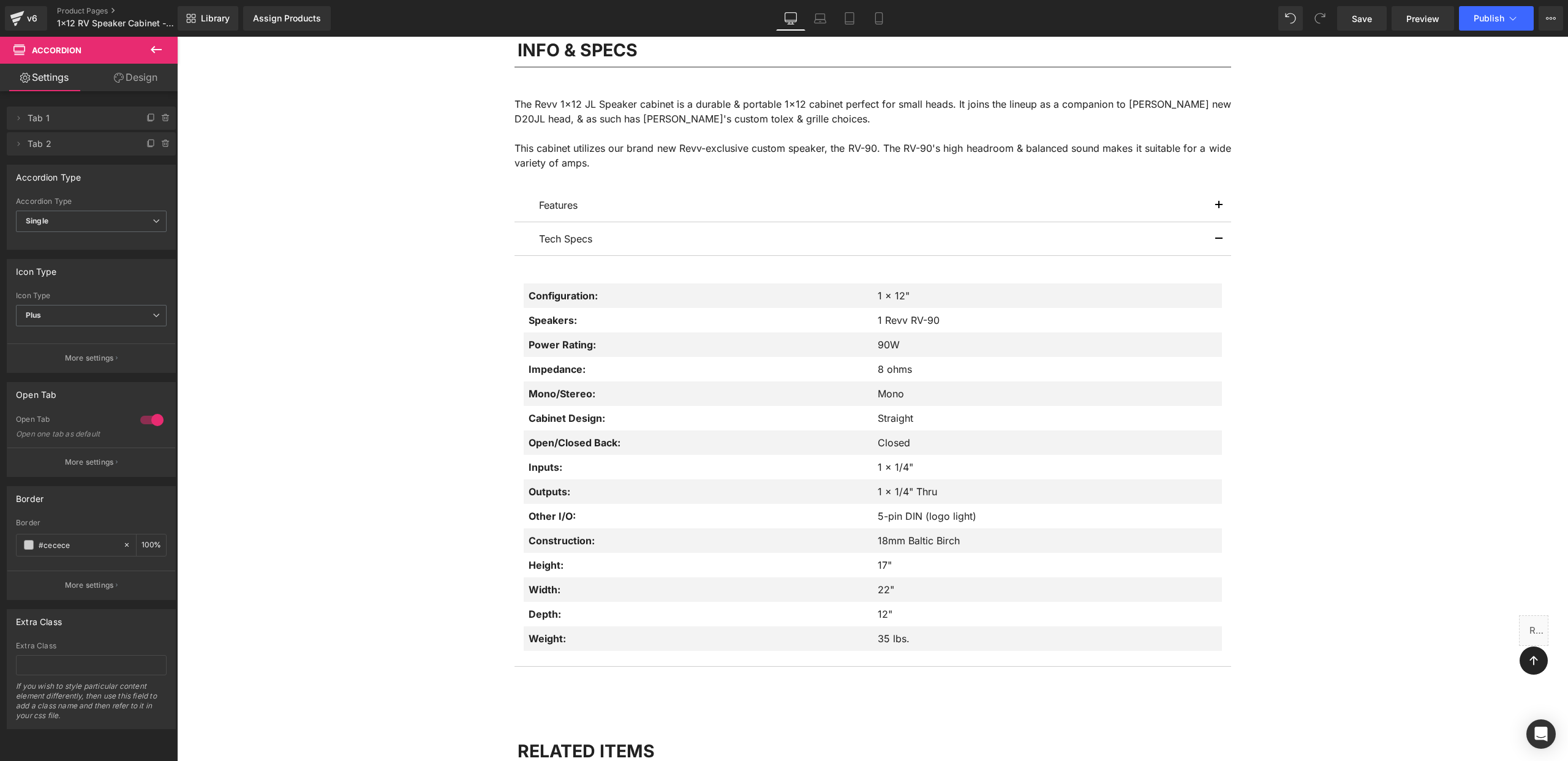
scroll to position [512, 0]
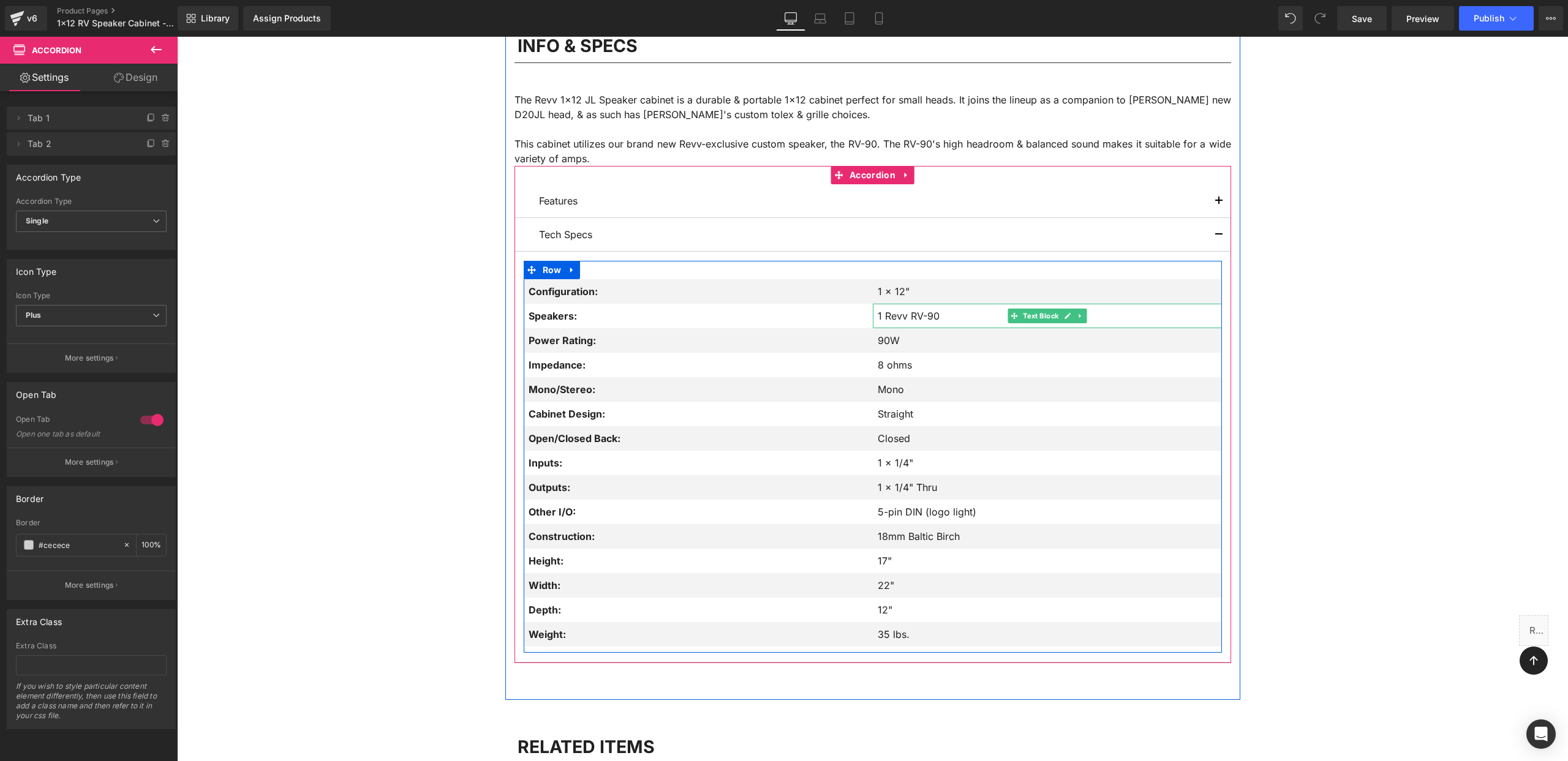
click at [910, 314] on p "1 Revv RV-90" at bounding box center [1049, 316] width 344 height 15
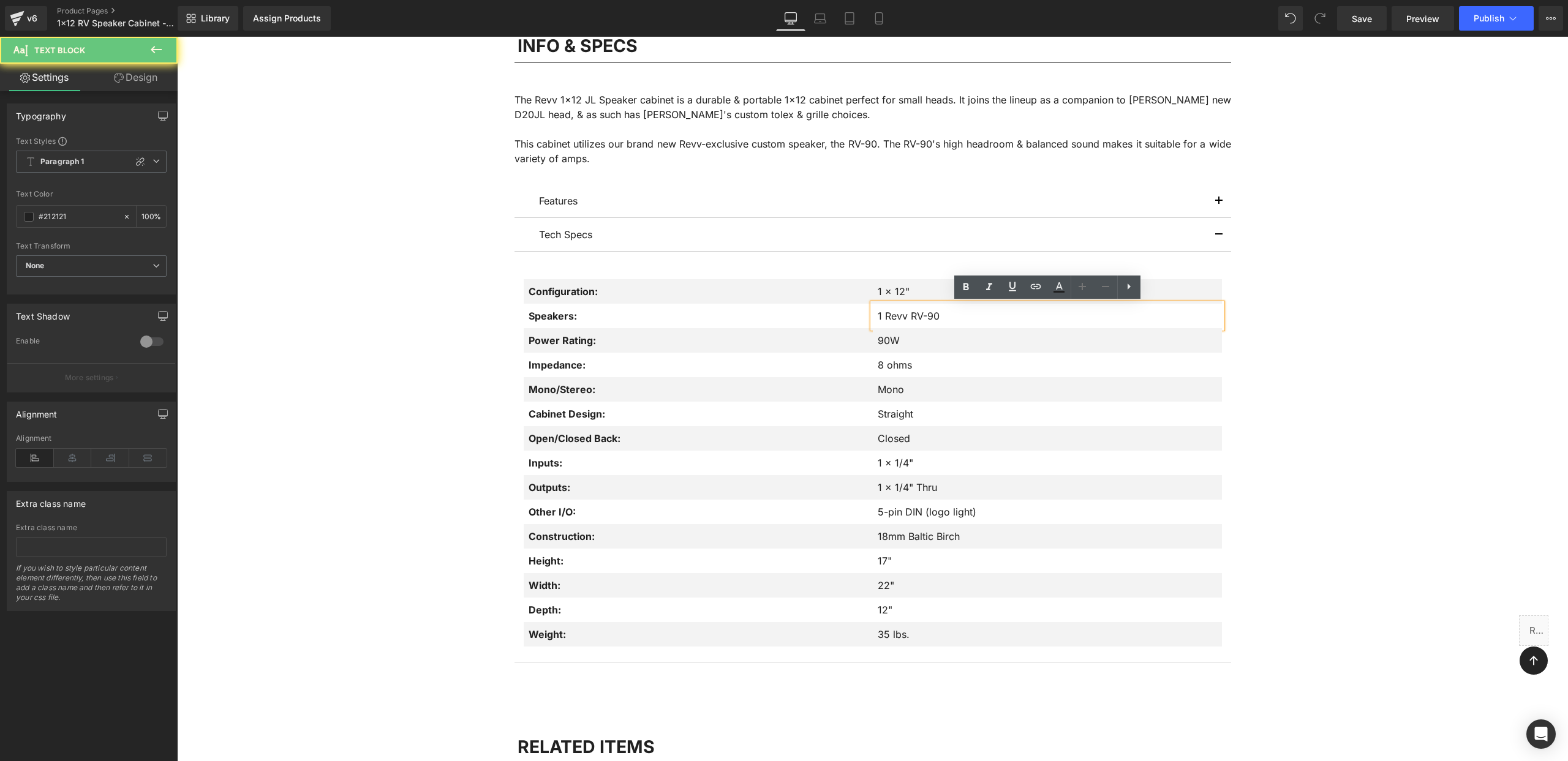
click at [910, 314] on p "1 Revv RV-90" at bounding box center [1049, 316] width 344 height 15
click at [924, 319] on p "1 Revv RV-90" at bounding box center [1049, 316] width 344 height 15
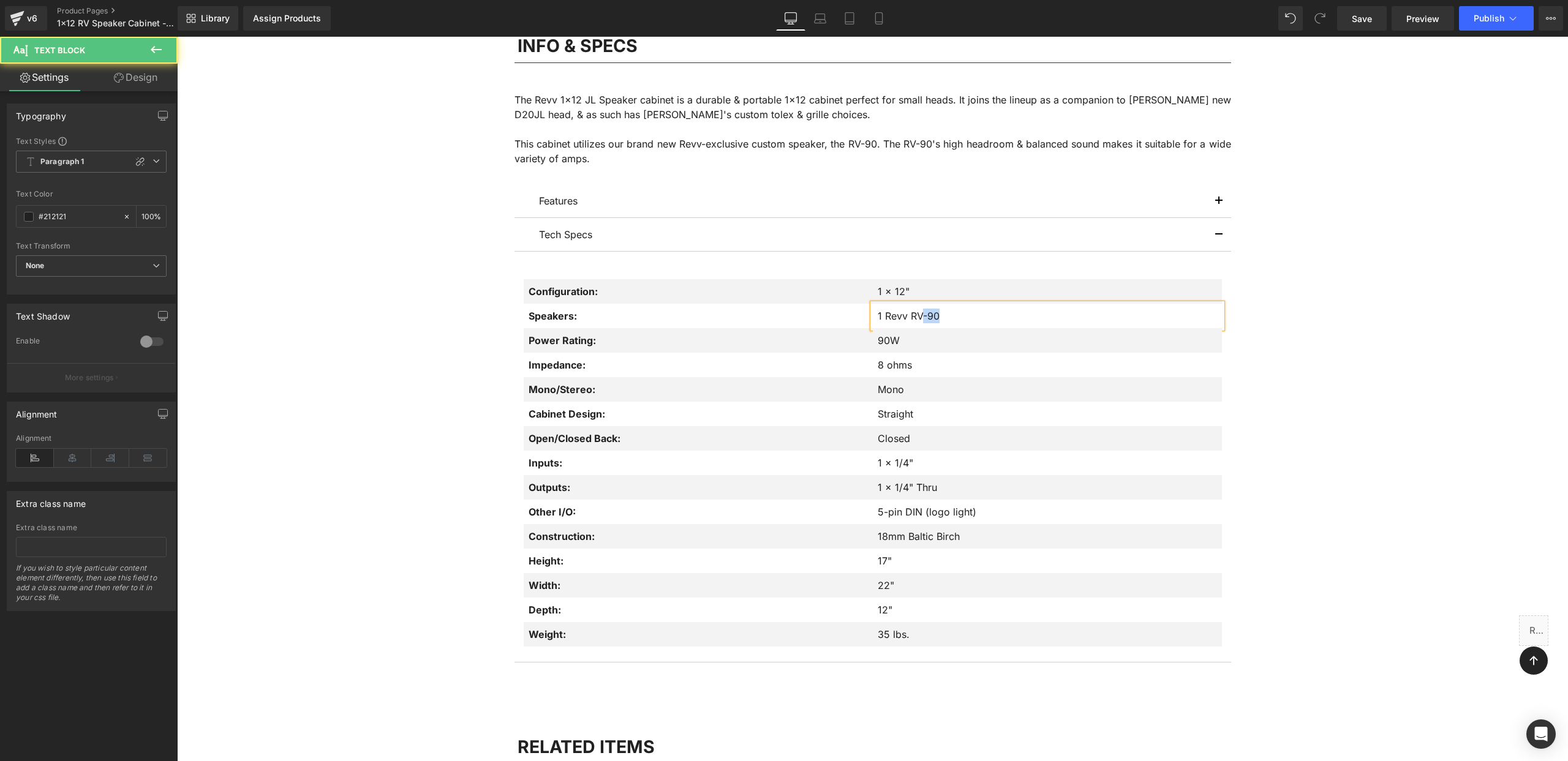
drag, startPoint x: 922, startPoint y: 318, endPoint x: 952, endPoint y: 318, distance: 30.0
click at [952, 318] on p "1 Revv RV-90" at bounding box center [1049, 316] width 344 height 15
click at [1373, 338] on div "Image 1x12 RV Speaker Cabinet (P) Title $699.00 $699.00 (P) Price Separator Per…" at bounding box center [871, 533] width 1390 height 1777
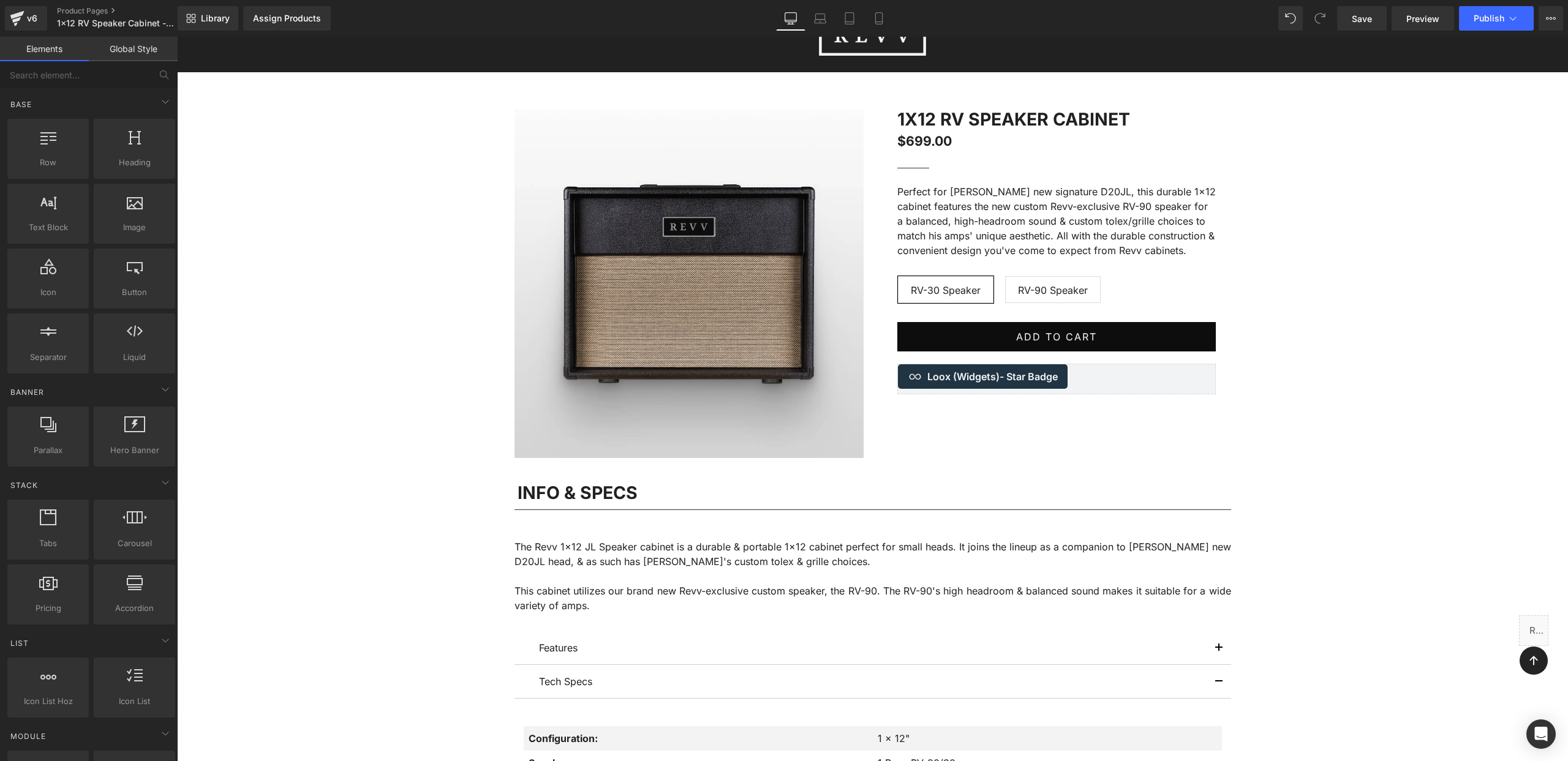
scroll to position [213, 0]
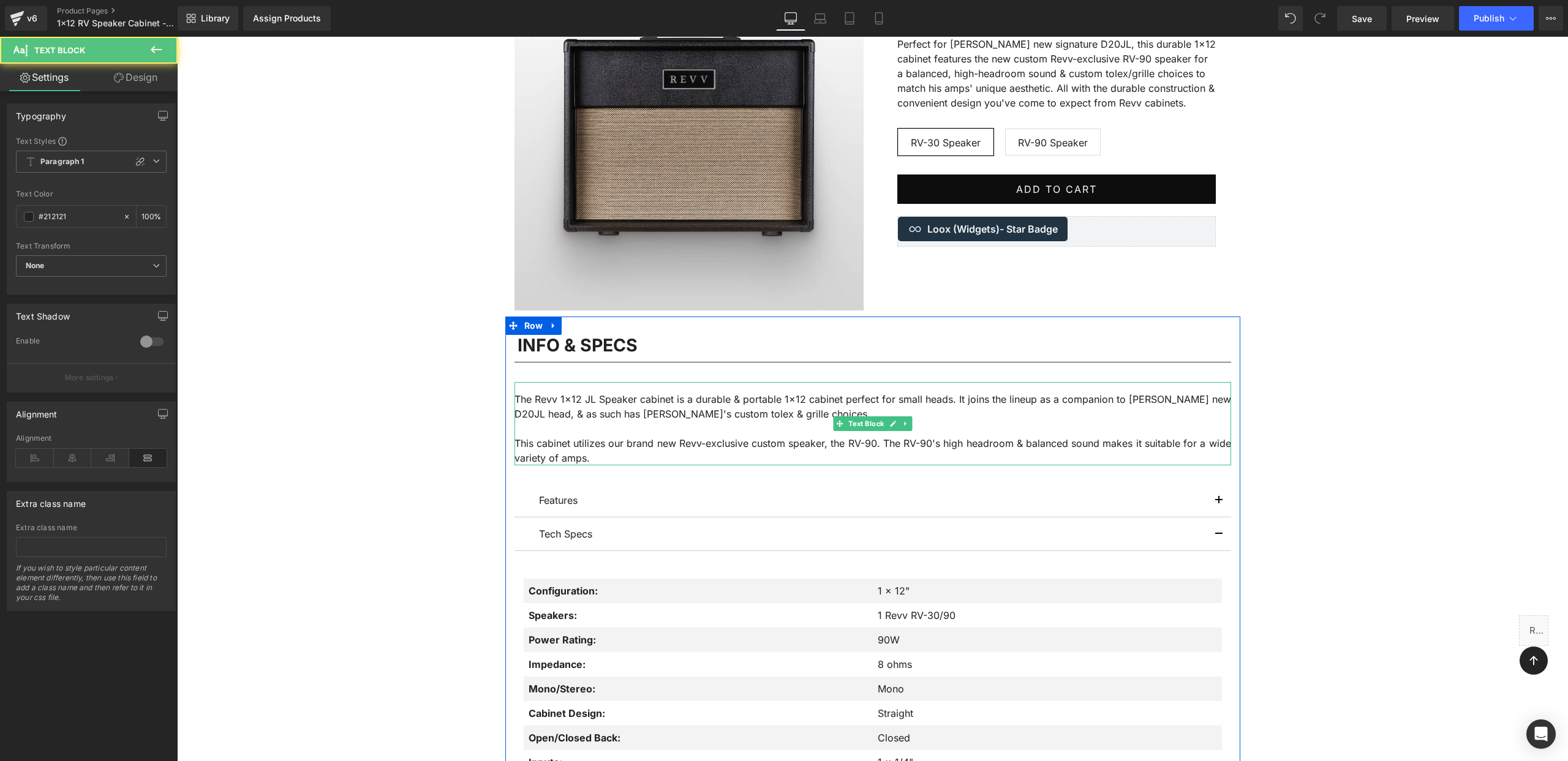
click at [600, 398] on p "The Revv 1x12 JL Speaker cabinet is a durable & portable 1x12 cabinet perfect f…" at bounding box center [872, 406] width 716 height 29
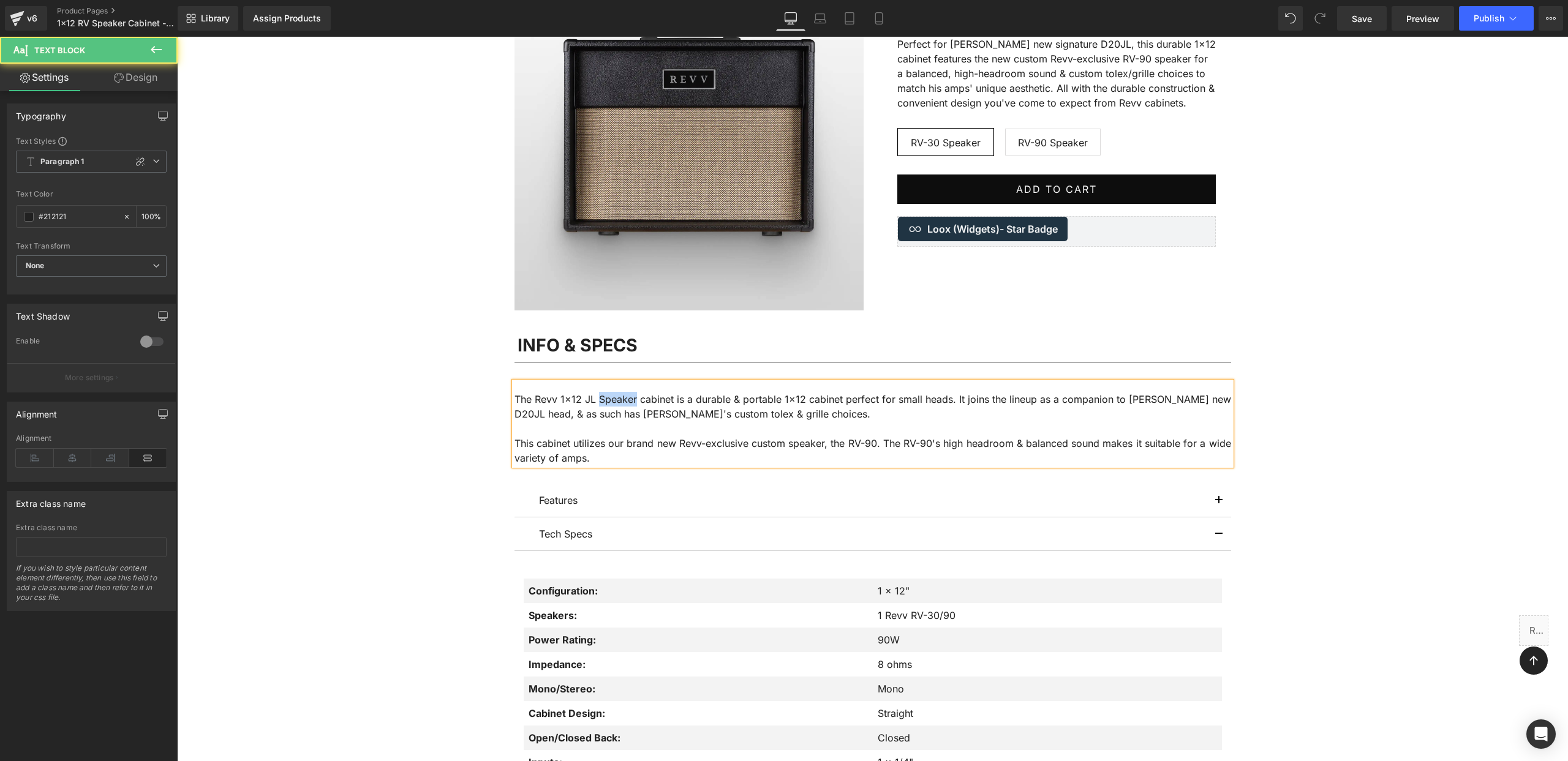
click at [600, 398] on p "The Revv 1x12 JL Speaker cabinet is a durable & portable 1x12 cabinet perfect f…" at bounding box center [872, 406] width 716 height 29
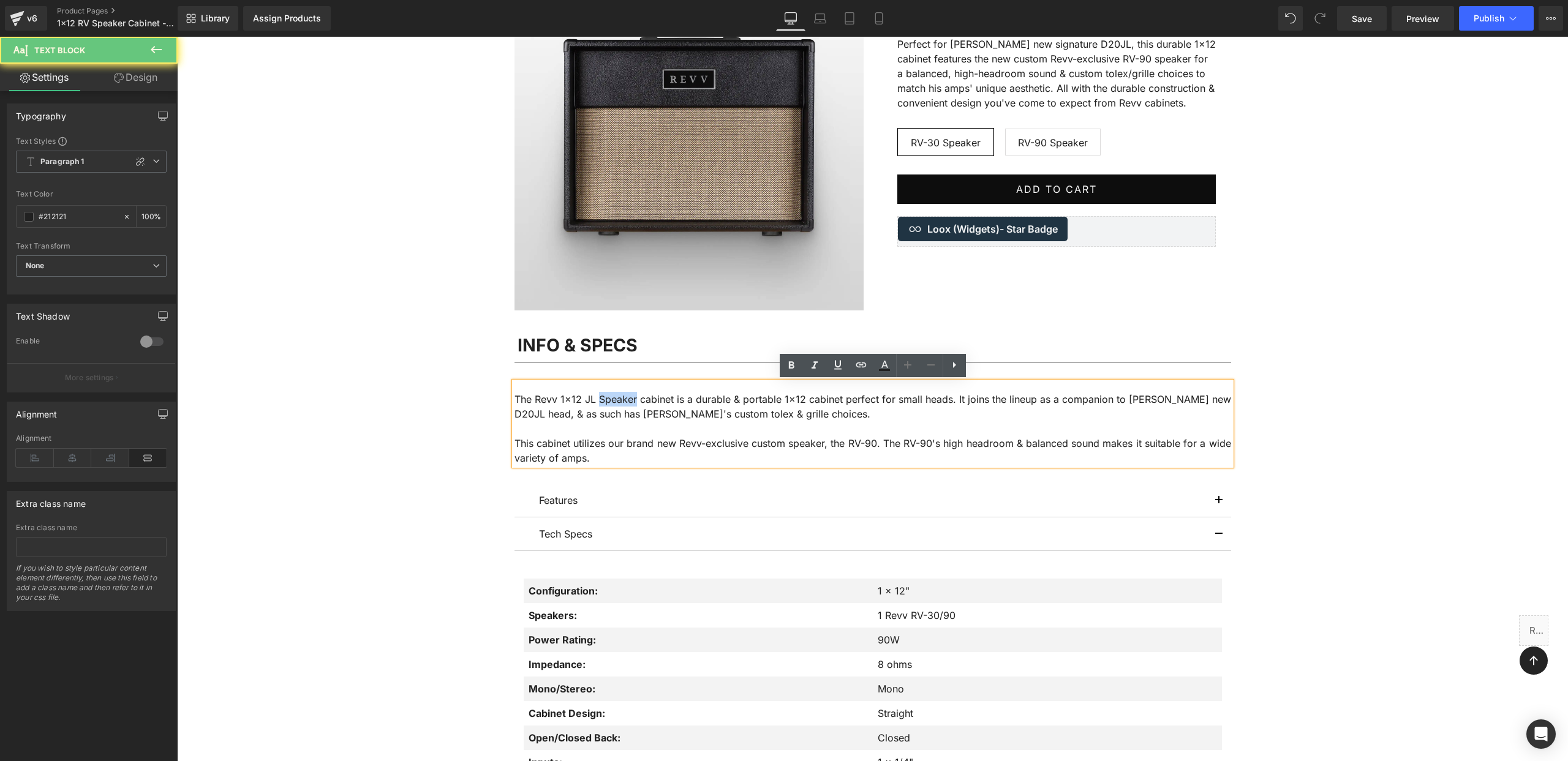
click at [600, 398] on p "The Revv 1x12 JL Speaker cabinet is a durable & portable 1x12 cabinet perfect f…" at bounding box center [872, 406] width 716 height 29
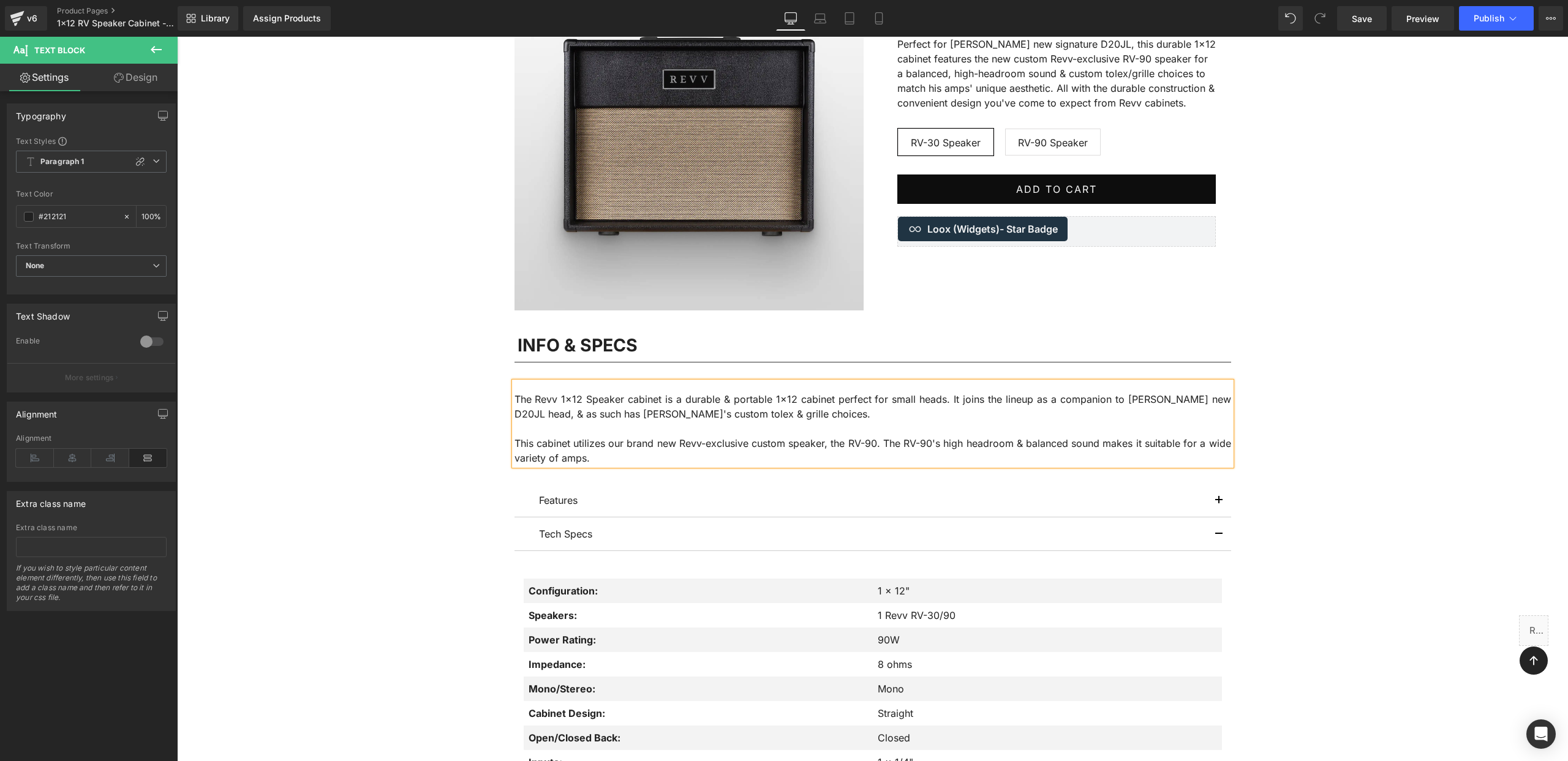
drag, startPoint x: 954, startPoint y: 402, endPoint x: 963, endPoint y: 411, distance: 12.7
click at [963, 411] on p "The Revv 1x12 Speaker cabinet is a durable & portable 1x12 cabinet perfect for …" at bounding box center [872, 406] width 716 height 29
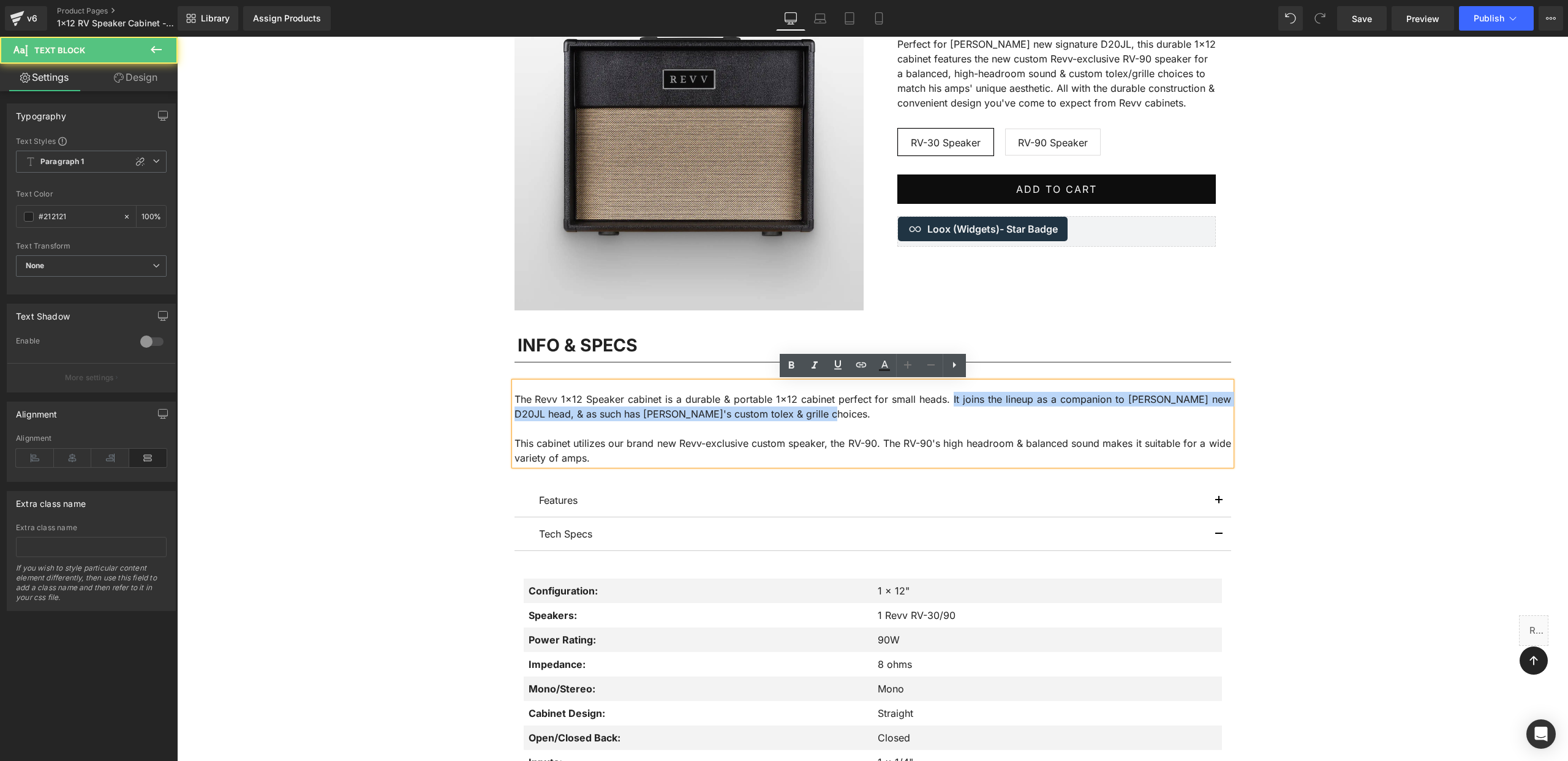
drag, startPoint x: 959, startPoint y: 400, endPoint x: 973, endPoint y: 411, distance: 17.8
click at [973, 411] on p "The Revv 1x12 Speaker cabinet is a durable & portable 1x12 cabinet perfect for …" at bounding box center [872, 406] width 716 height 29
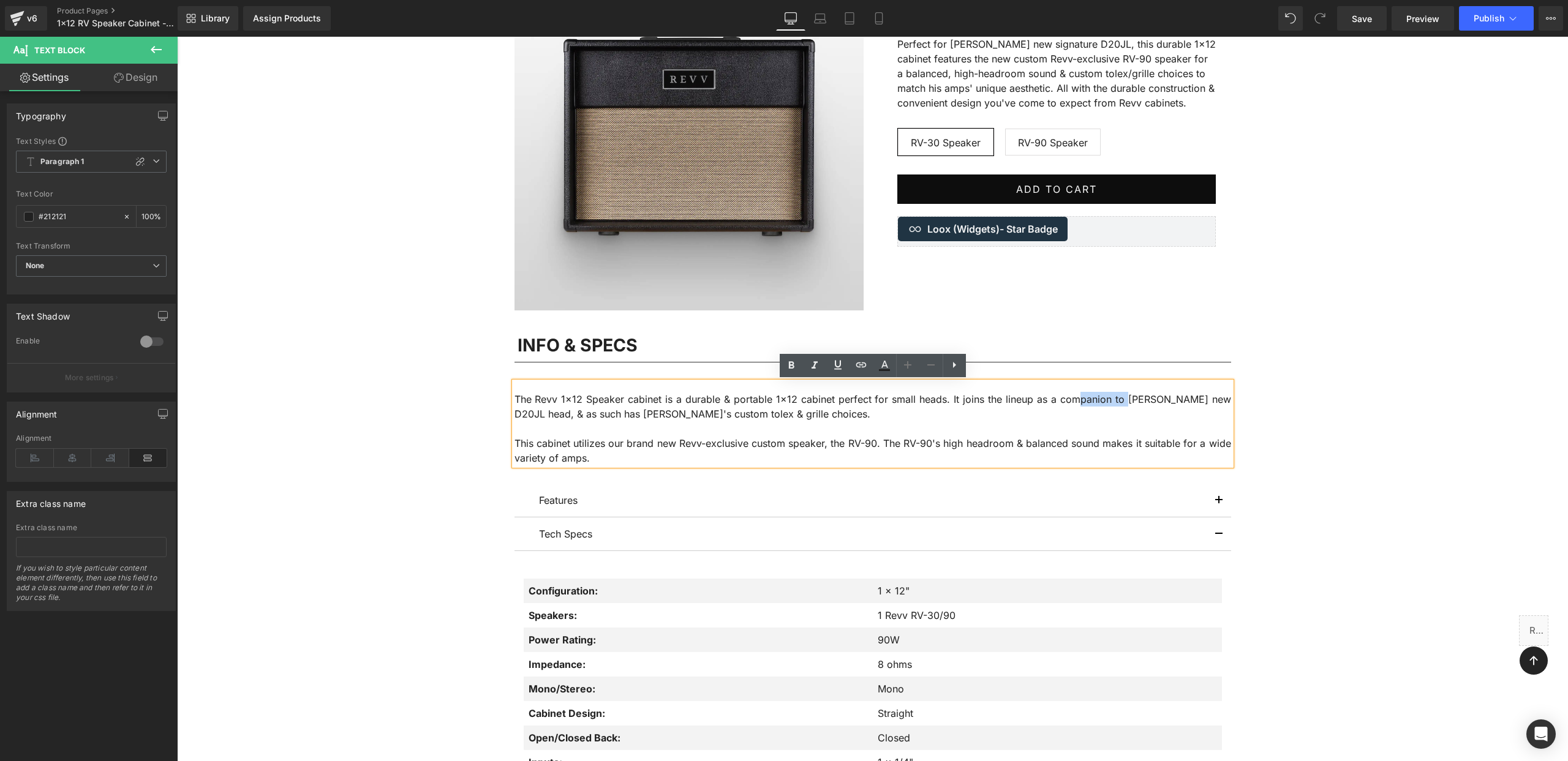
drag, startPoint x: 1133, startPoint y: 403, endPoint x: 1055, endPoint y: 391, distance: 78.9
click at [1076, 393] on p "The Revv 1x12 Speaker cabinet is a durable & portable 1x12 cabinet perfect for …" at bounding box center [872, 406] width 716 height 29
click at [990, 410] on p "The Revv 1x12 Speaker cabinet is a durable & portable 1x12 cabinet perfect for …" at bounding box center [872, 406] width 716 height 29
drag, startPoint x: 1208, startPoint y: 400, endPoint x: 1133, endPoint y: 405, distance: 75.2
click at [1133, 405] on p "The Revv 1x12 Speaker cabinet is a durable & portable 1x12 cabinet perfect for …" at bounding box center [872, 406] width 716 height 29
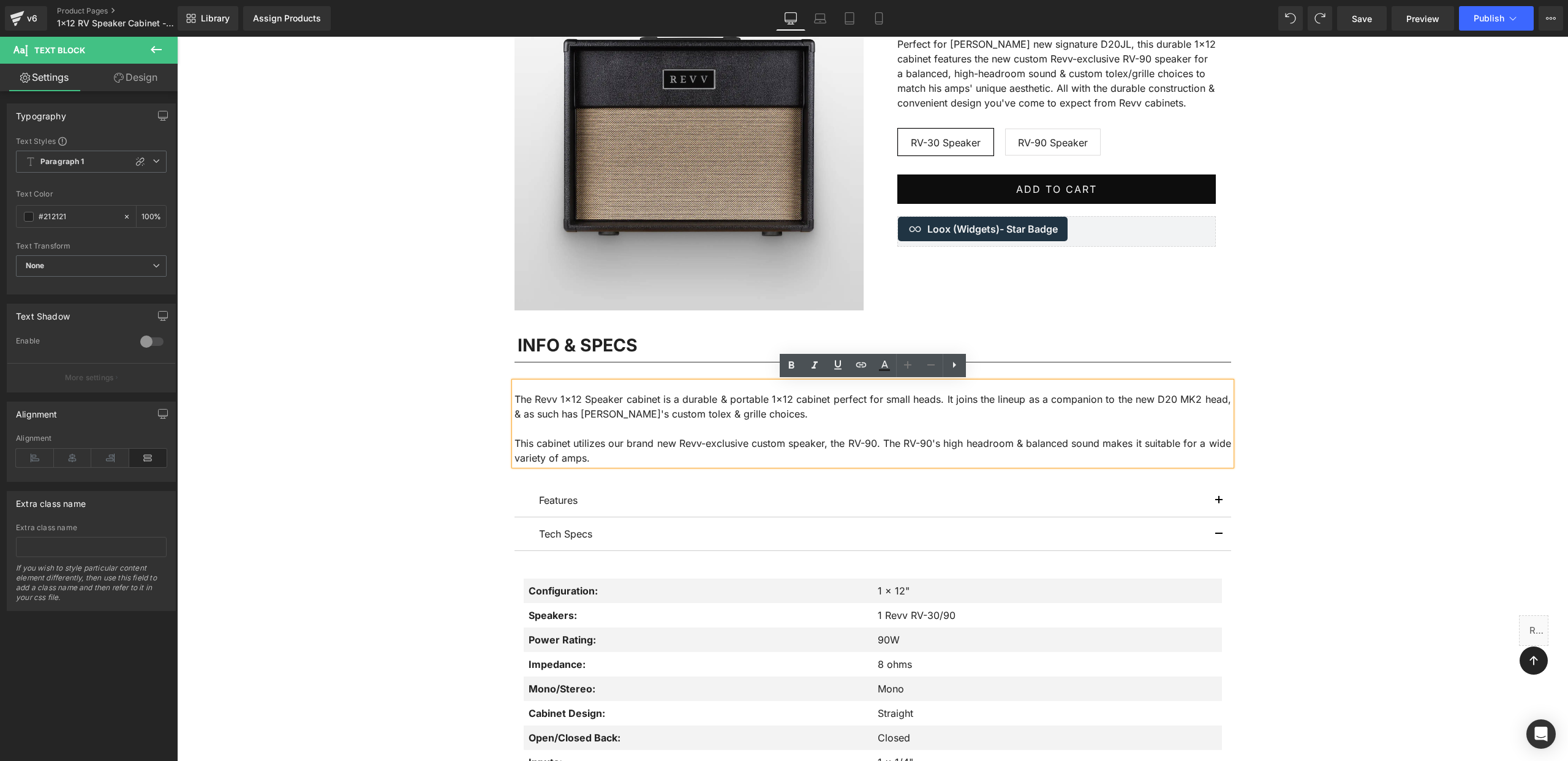
click at [1225, 398] on p "The Revv 1x12 Speaker cabinet is a durable & portable 1x12 cabinet perfect for …" at bounding box center [872, 406] width 716 height 29
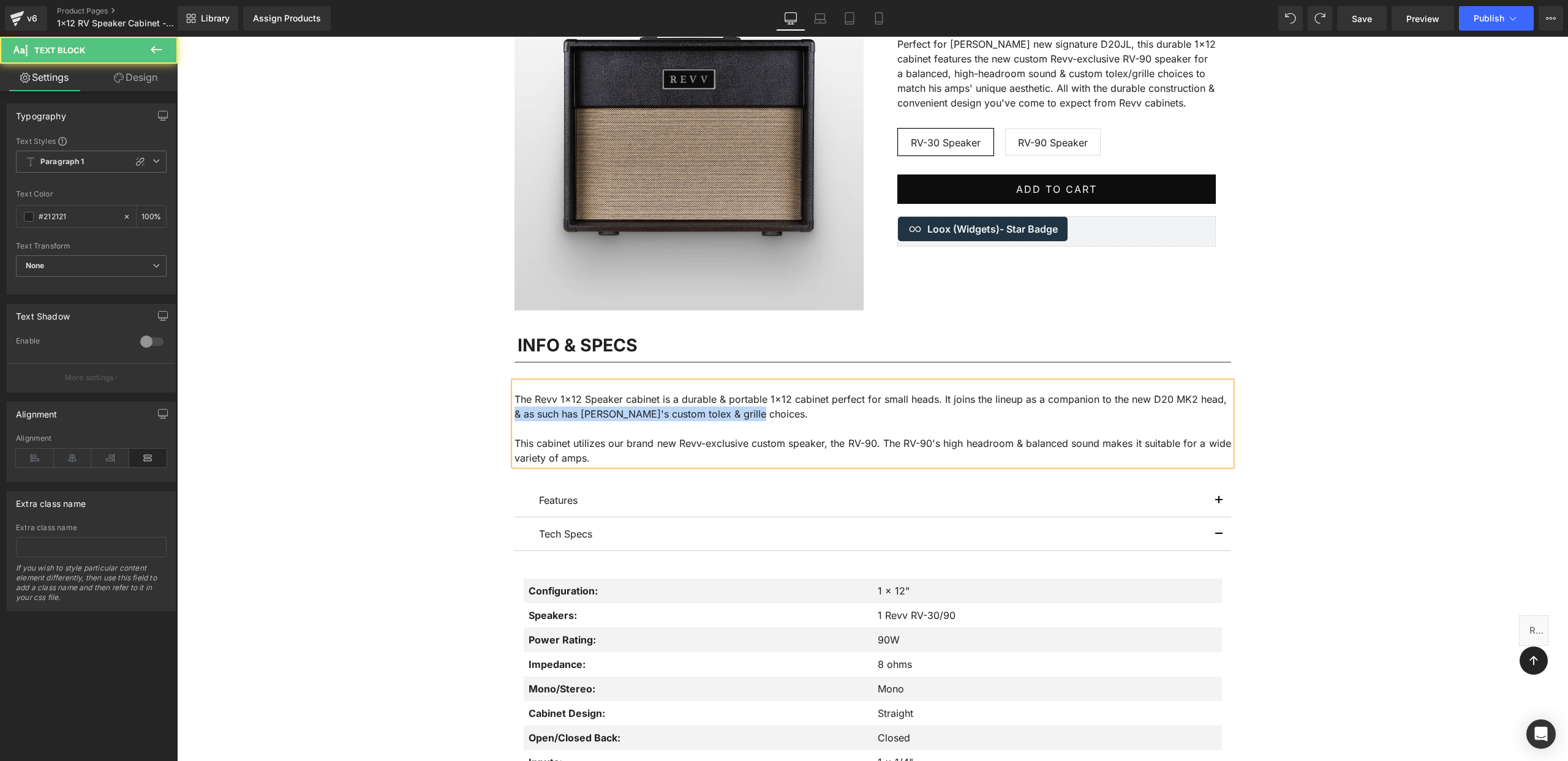
drag, startPoint x: 659, startPoint y: 408, endPoint x: 488, endPoint y: 411, distance: 171.0
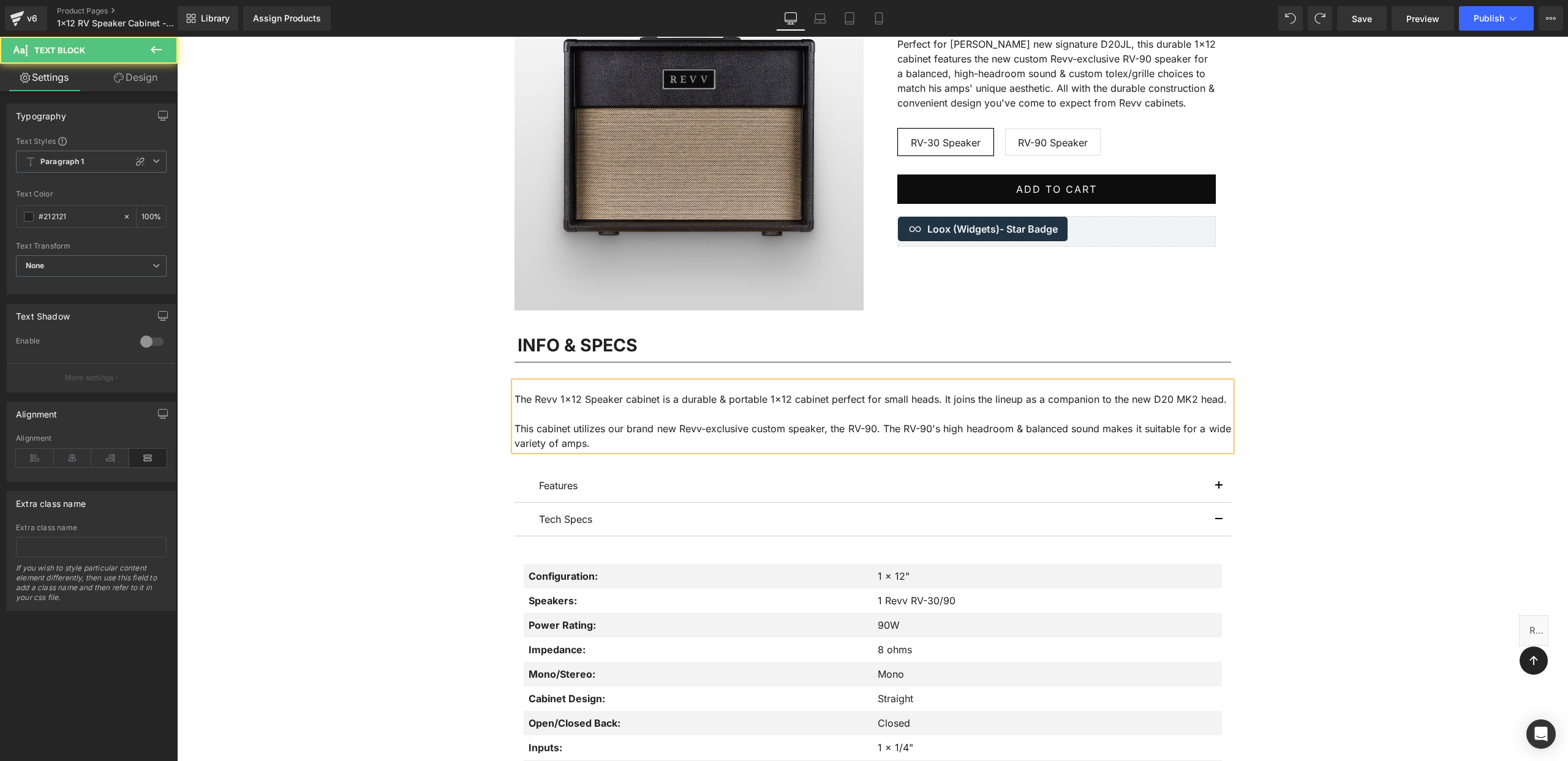
click at [514, 428] on p "This cabinet utilizes our brand new Revv-exclusive custom speaker, the RV-90. T…" at bounding box center [872, 435] width 716 height 29
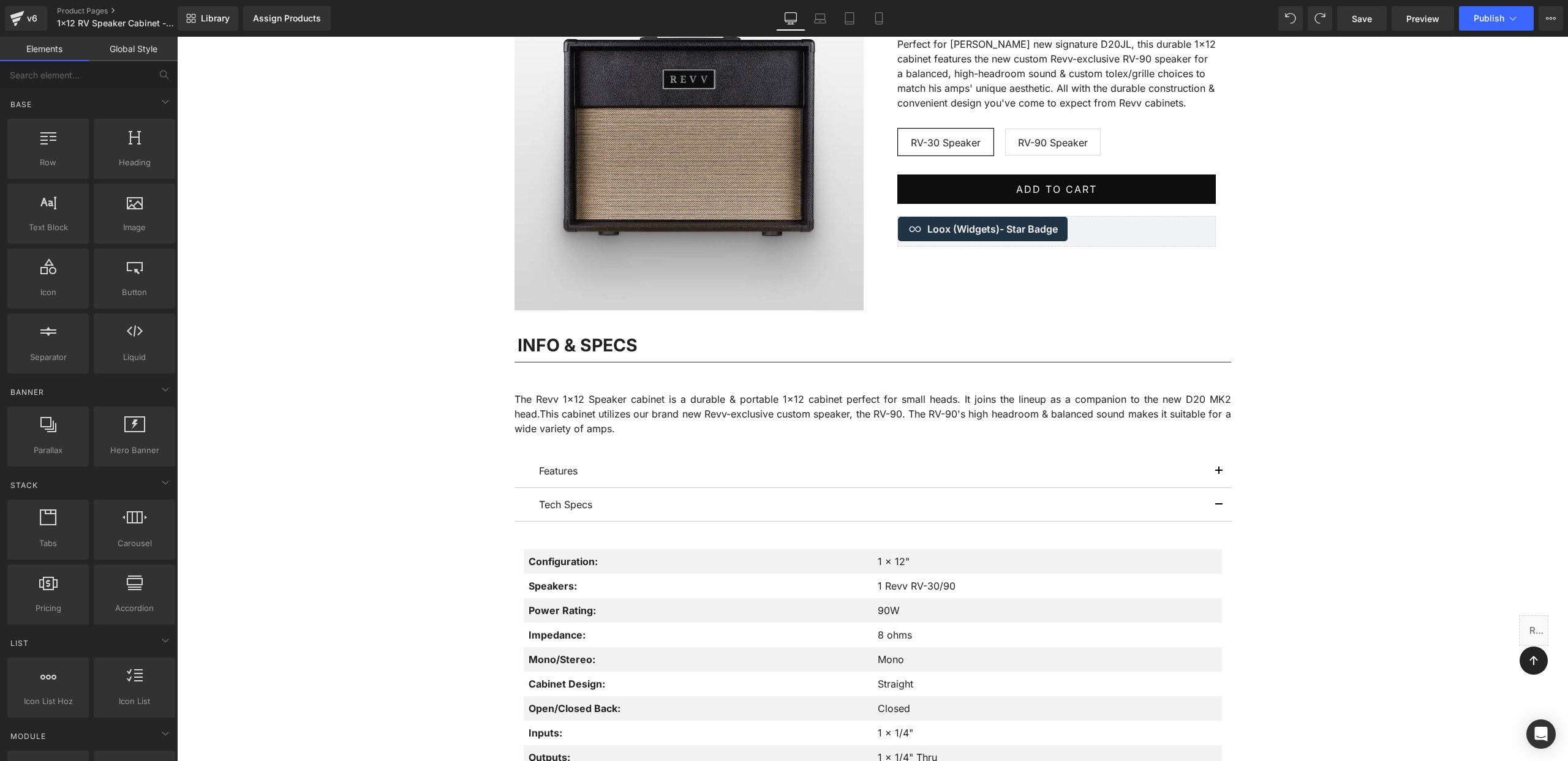
scroll to position [230, 0]
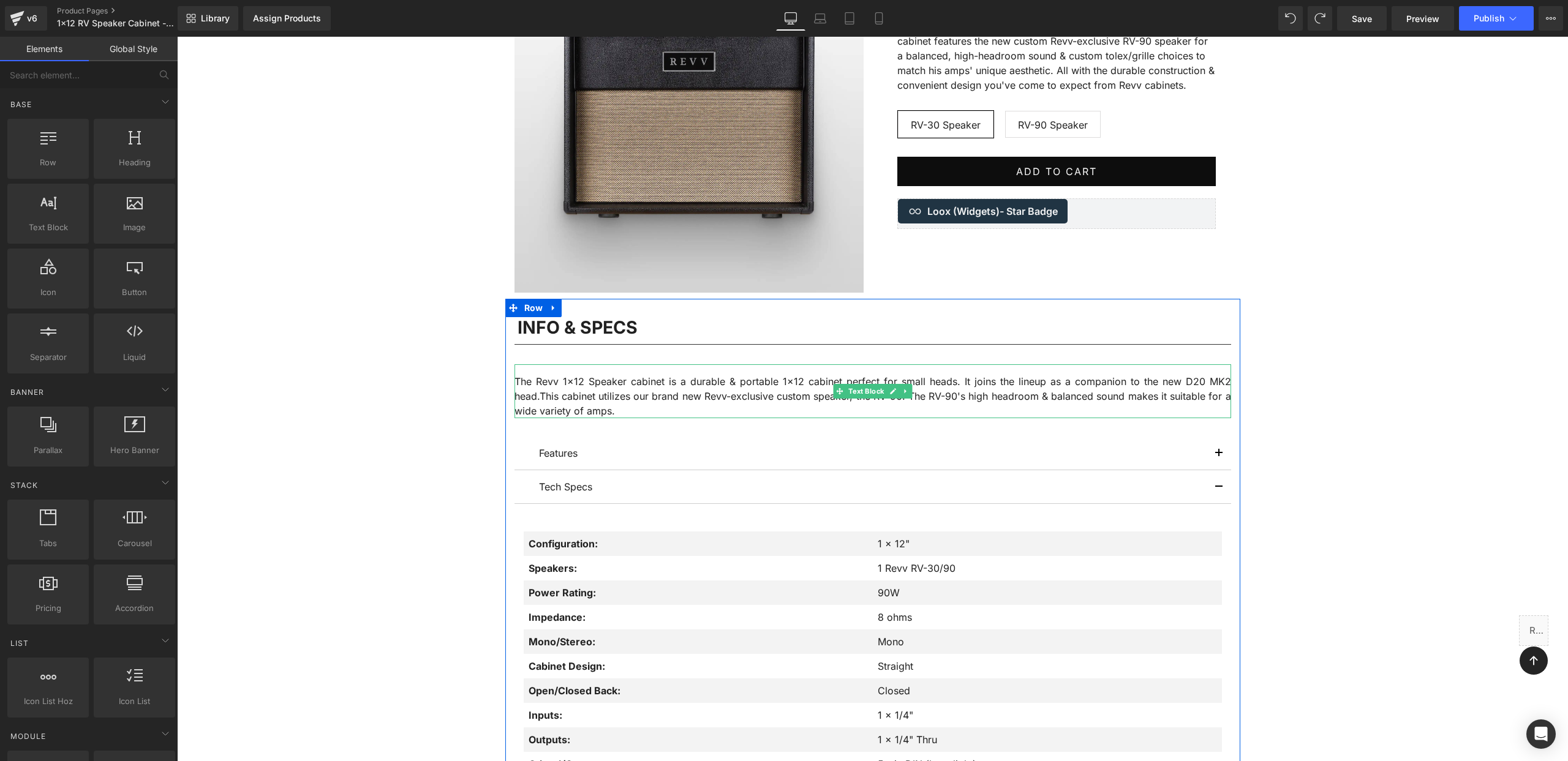
click at [811, 411] on p "The Revv 1x12 Speaker cabinet is a durable & portable 1x12 cabinet perfect for …" at bounding box center [872, 395] width 716 height 44
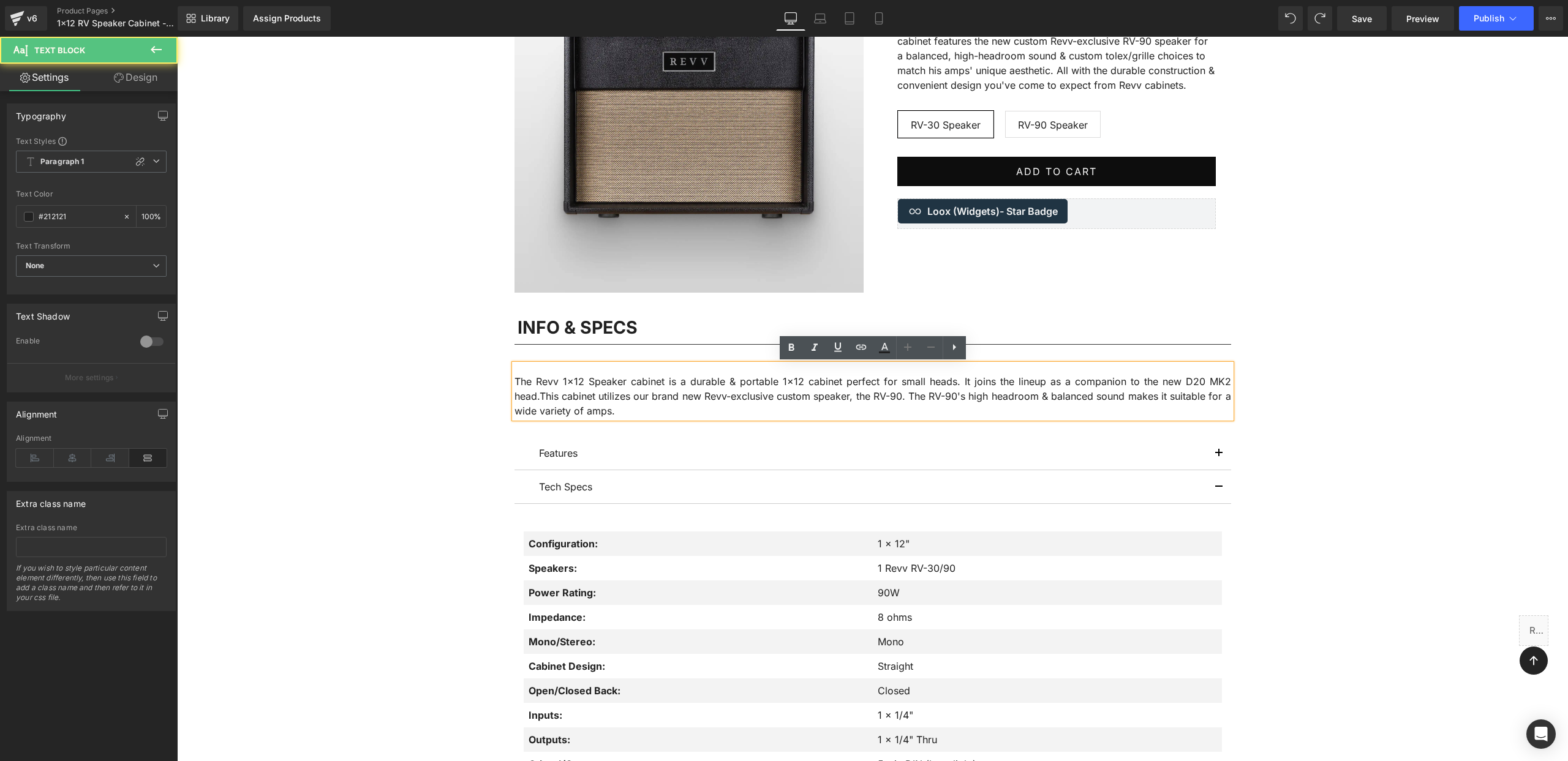
click at [856, 397] on span "This cabinet utilizes our brand new Revv-exclusive custom speaker, the RV-90. T…" at bounding box center [872, 403] width 716 height 26
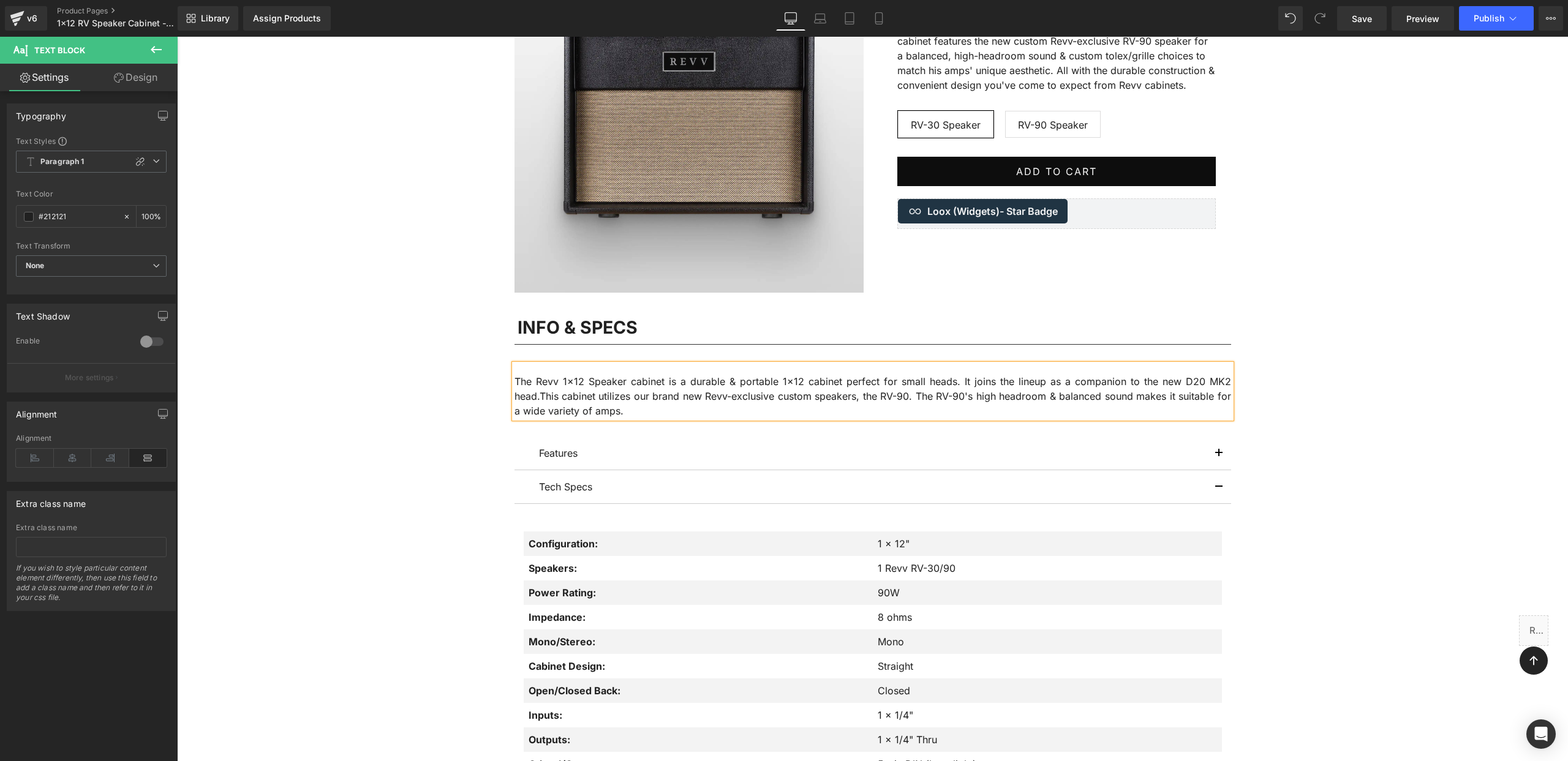
click at [865, 395] on span "This cabinet utilizes our brand new Revv-exclusive custom speakers, the RV-90. …" at bounding box center [872, 403] width 716 height 26
click at [890, 395] on span "This cabinet utilizes our brand new Revv-exclusive custom speakers, your choice…" at bounding box center [872, 403] width 716 height 26
drag, startPoint x: 1150, startPoint y: 398, endPoint x: 1192, endPoint y: 415, distance: 45.3
click at [1192, 415] on p "The Revv 1x12 Speaker cabinet is a durable & portable 1x12 cabinet perfect for …" at bounding box center [872, 395] width 716 height 44
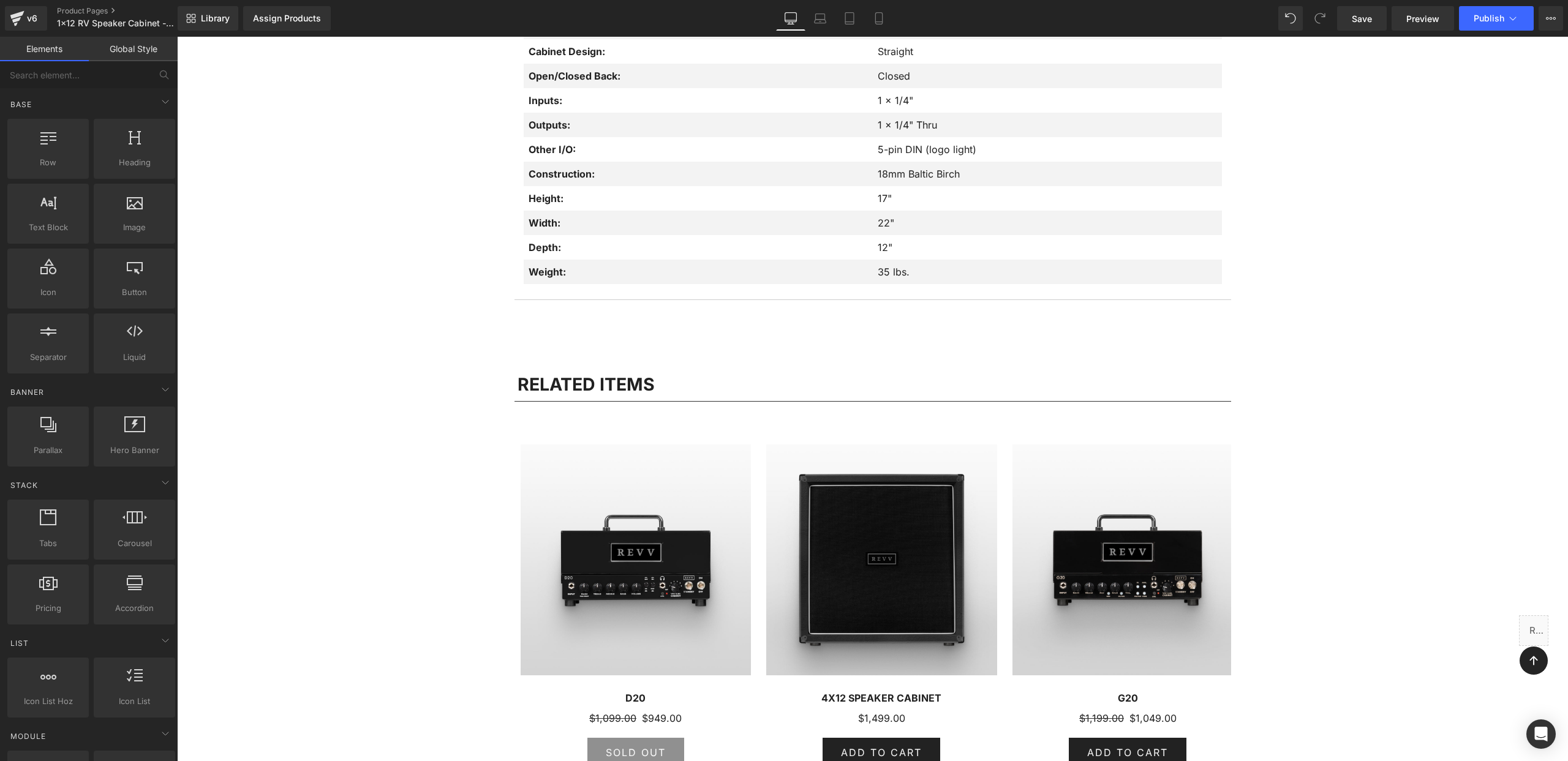
scroll to position [0, 0]
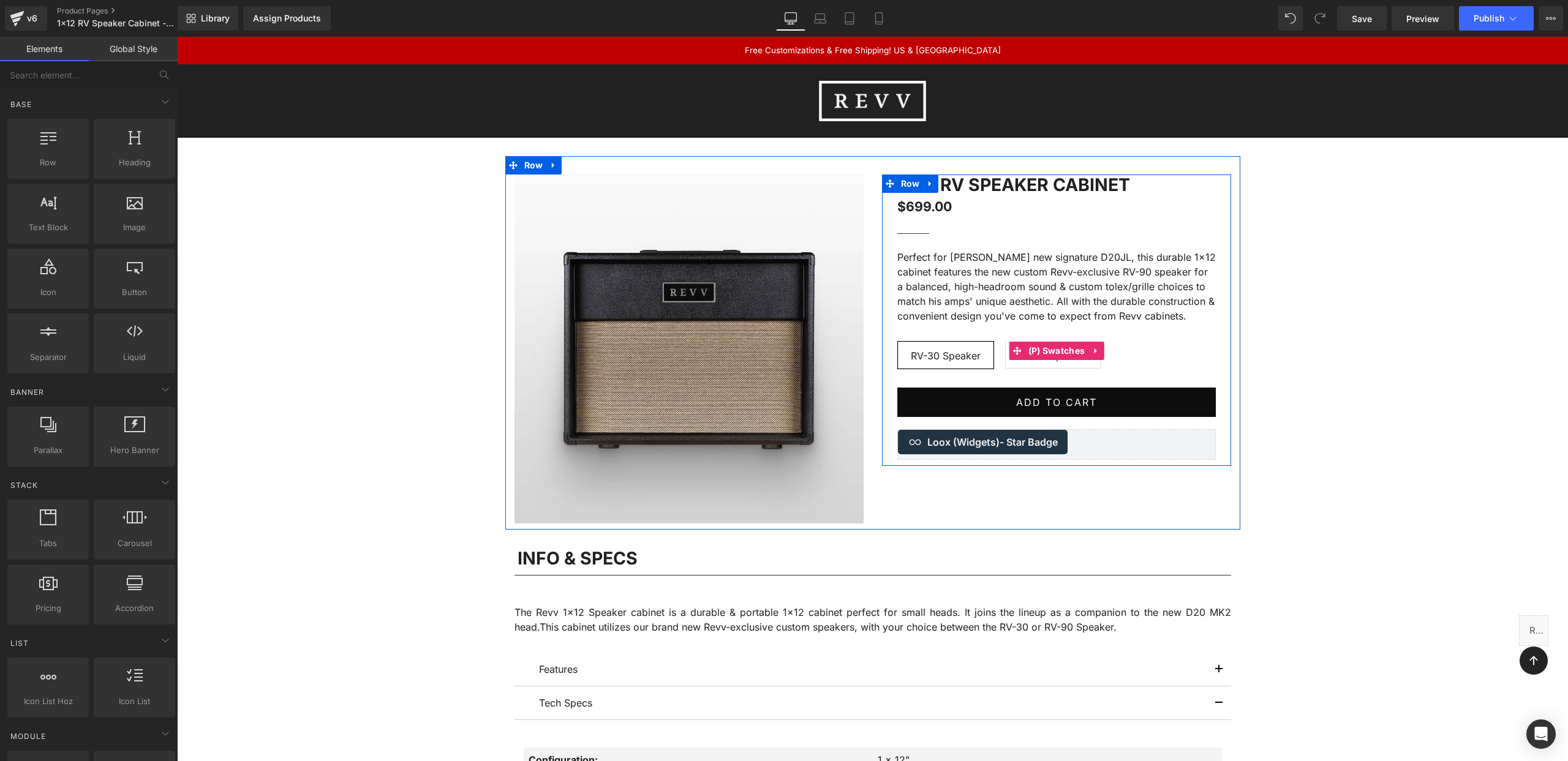
click at [1057, 361] on span "RV-90 Speaker" at bounding box center [1052, 355] width 70 height 25
click at [958, 350] on span "RV-30 Speaker" at bounding box center [945, 355] width 70 height 25
click at [1052, 361] on span "RV-90 Speaker" at bounding box center [1052, 355] width 70 height 25
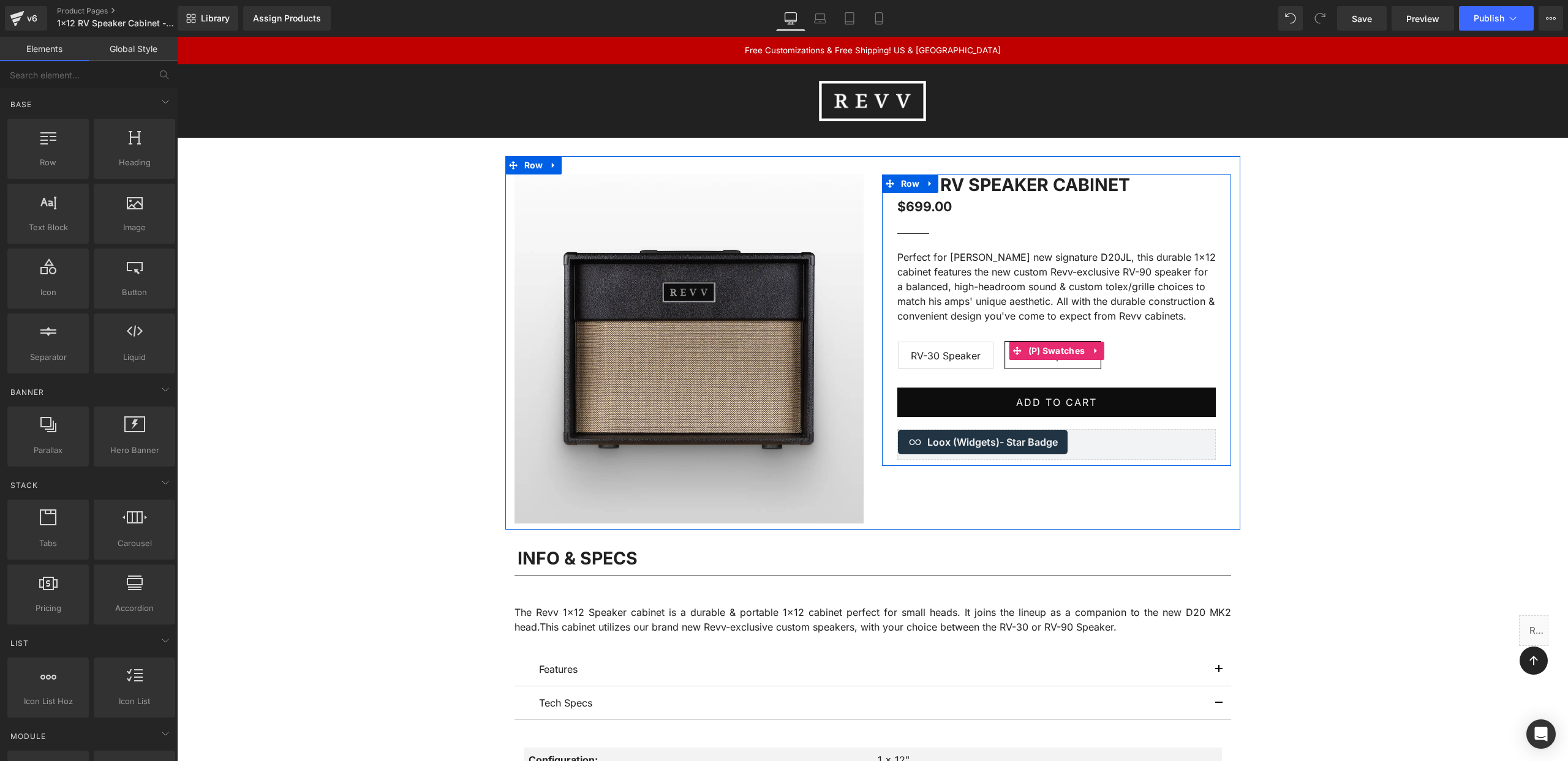
click at [960, 355] on span "RV-30 Speaker" at bounding box center [945, 355] width 70 height 25
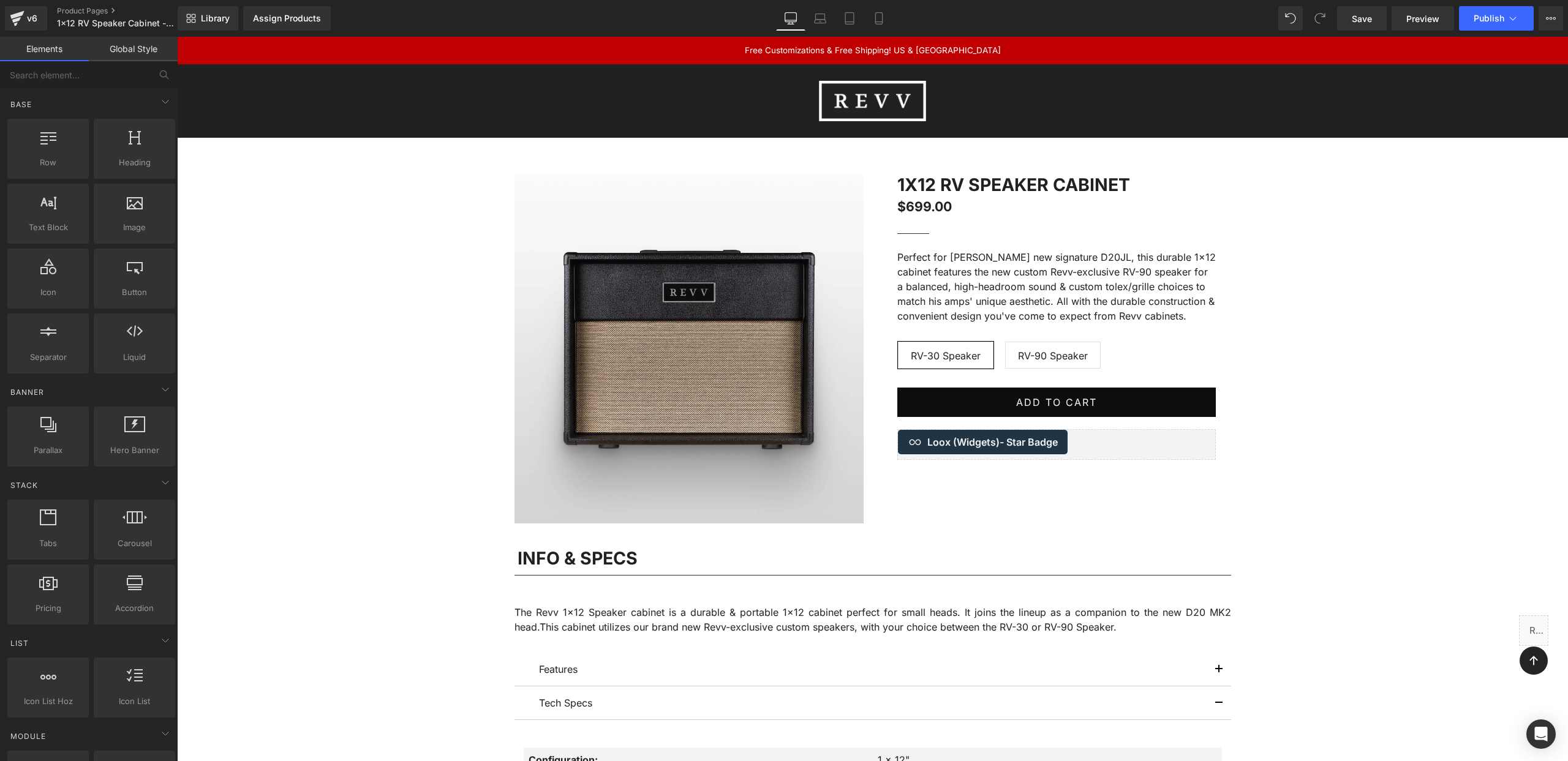
click at [1365, 22] on span "Save" at bounding box center [1361, 18] width 21 height 13
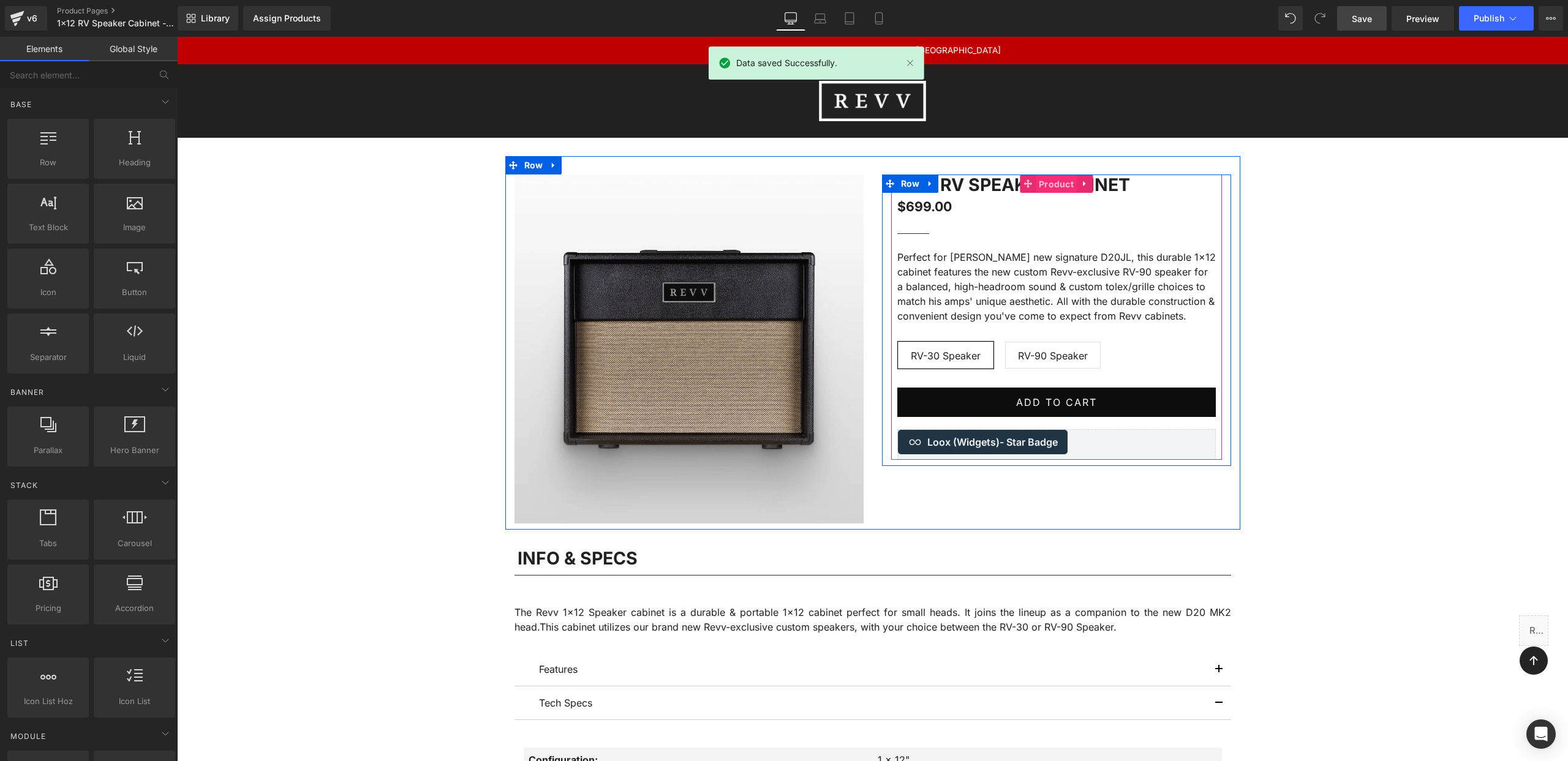
click at [1044, 181] on span "Product" at bounding box center [1056, 184] width 41 height 19
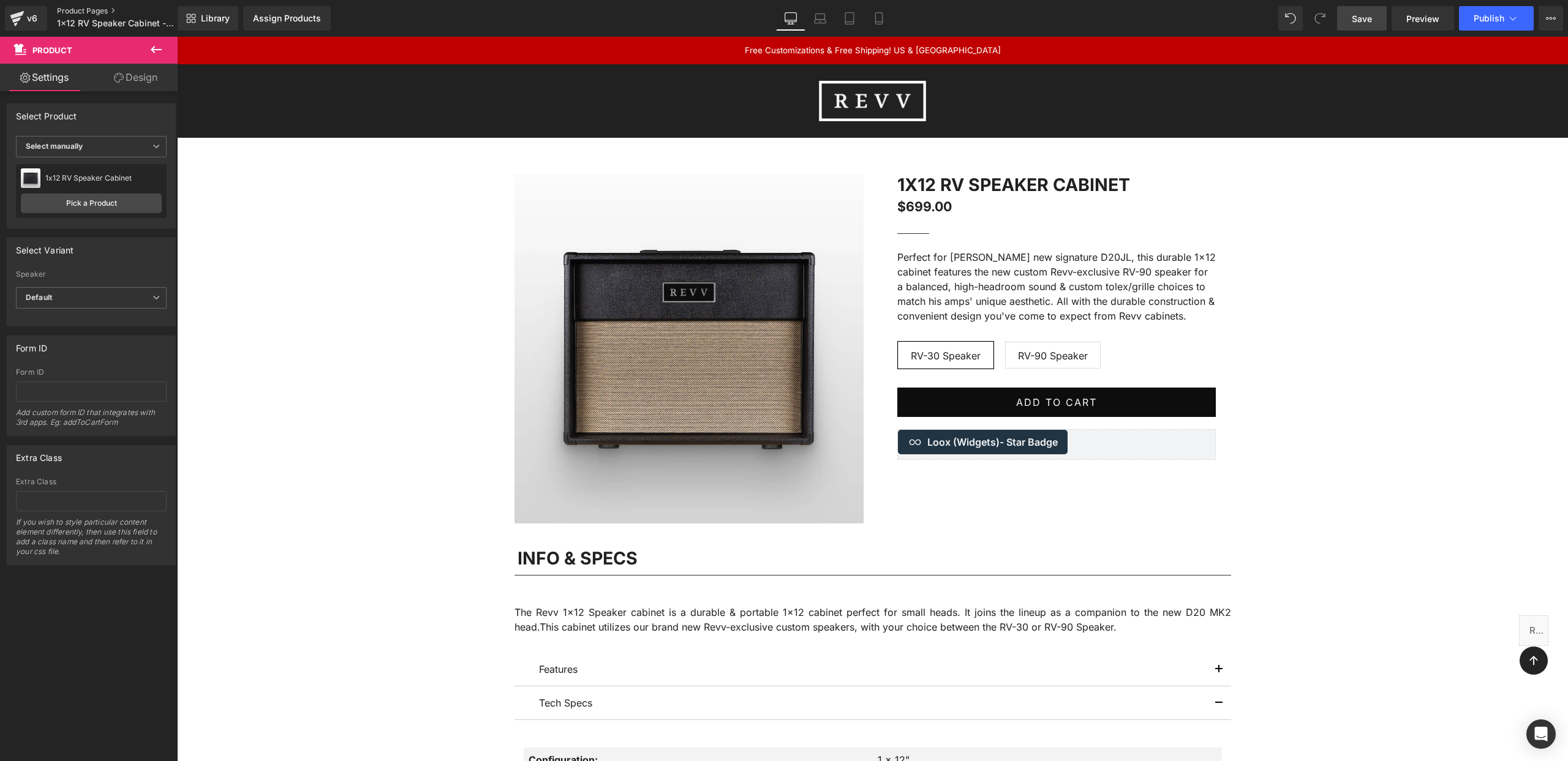
click at [82, 13] on link "Product Pages" at bounding box center [128, 11] width 141 height 10
